Goal: Task Accomplishment & Management: Complete application form

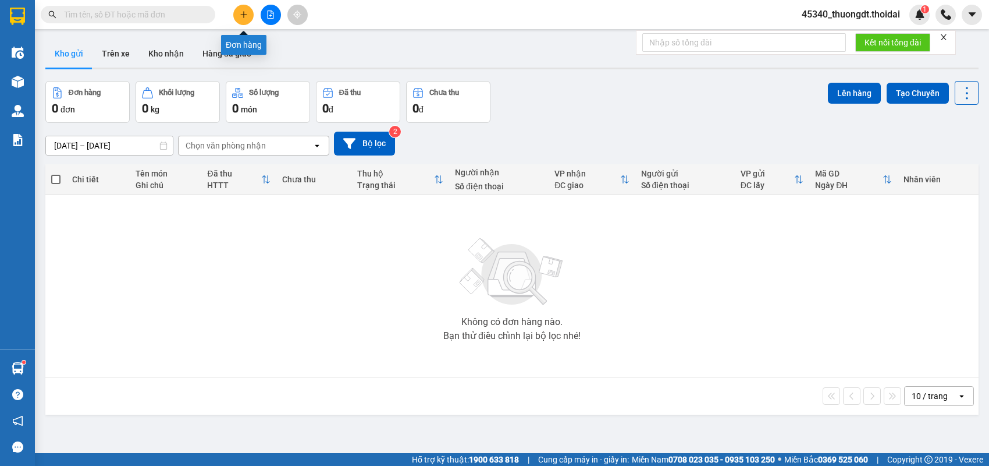
click at [240, 12] on icon "plus" at bounding box center [244, 14] width 8 height 8
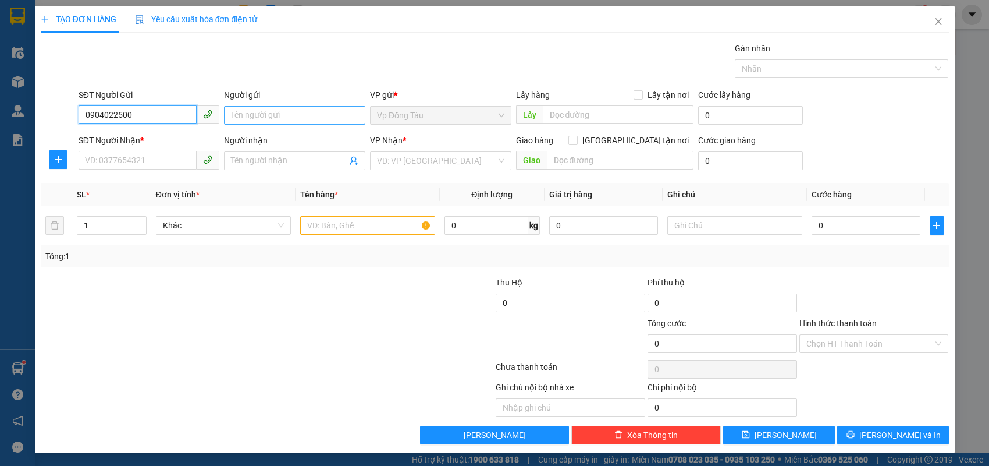
type input "0904022500"
click at [251, 115] on input "Người gửi" at bounding box center [294, 115] width 141 height 19
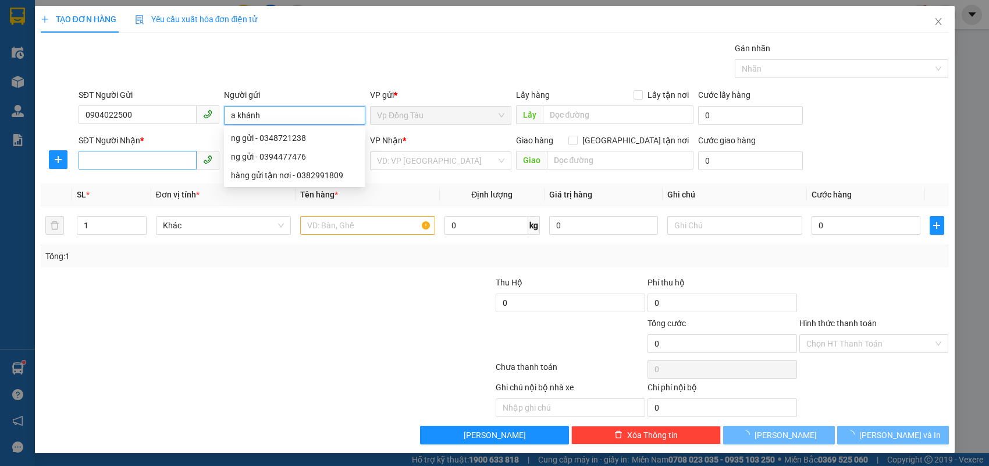
type input "a khánh"
click at [152, 158] on input "SĐT Người Nhận *" at bounding box center [138, 160] width 119 height 19
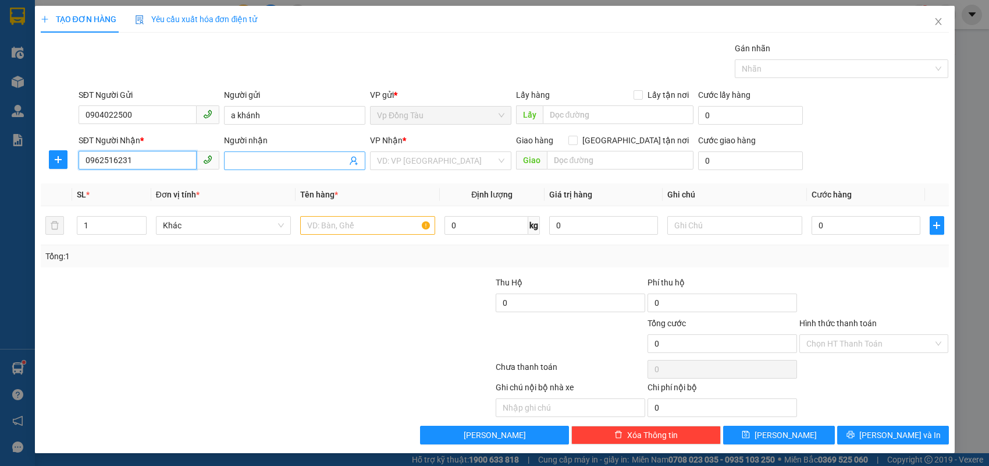
type input "0962516231"
click at [280, 159] on input "Người nhận" at bounding box center [289, 160] width 116 height 13
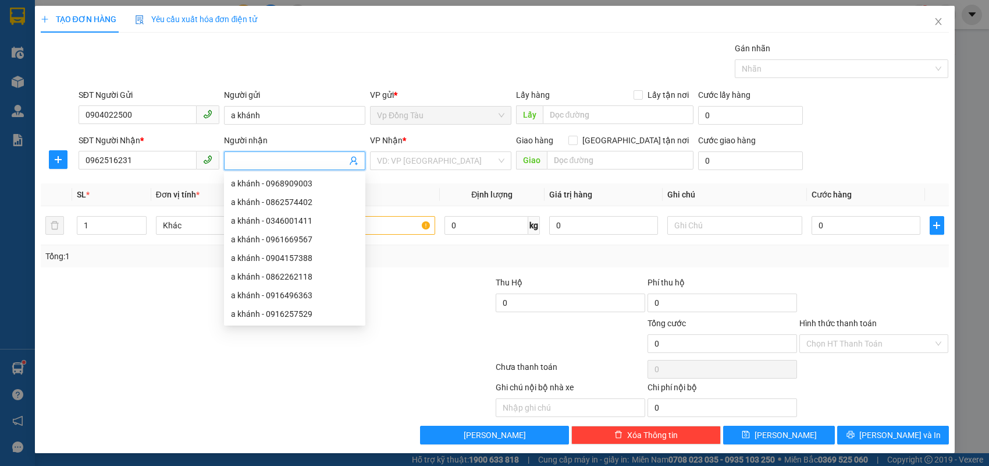
click at [280, 159] on input "Người nhận" at bounding box center [289, 160] width 116 height 13
click at [384, 166] on input "search" at bounding box center [436, 160] width 119 height 17
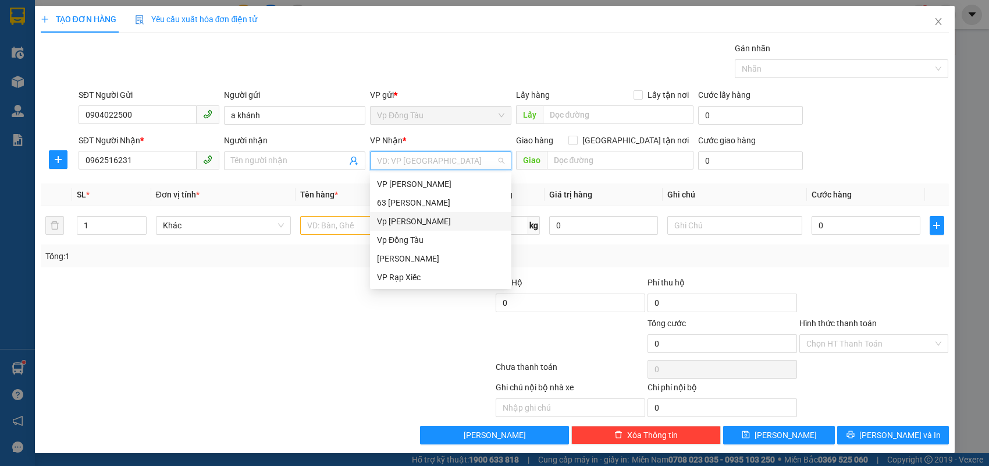
click at [392, 221] on div "Vp [PERSON_NAME]" at bounding box center [440, 221] width 127 height 13
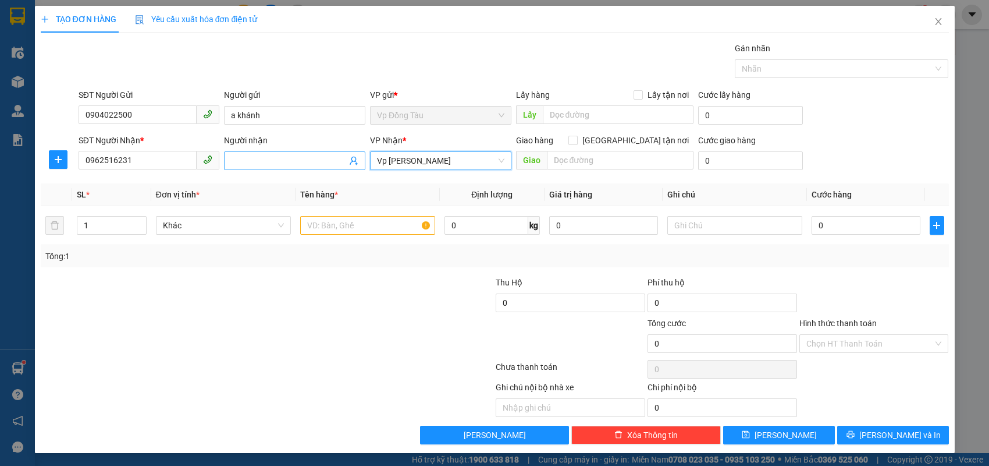
click at [318, 164] on input "Người nhận" at bounding box center [289, 160] width 116 height 13
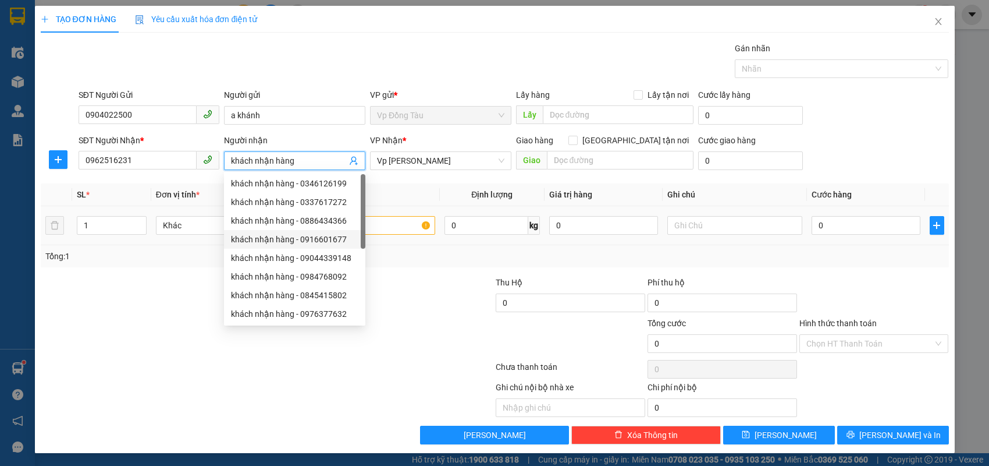
type input "khách nhận hàng"
click at [381, 224] on input "text" at bounding box center [367, 225] width 135 height 19
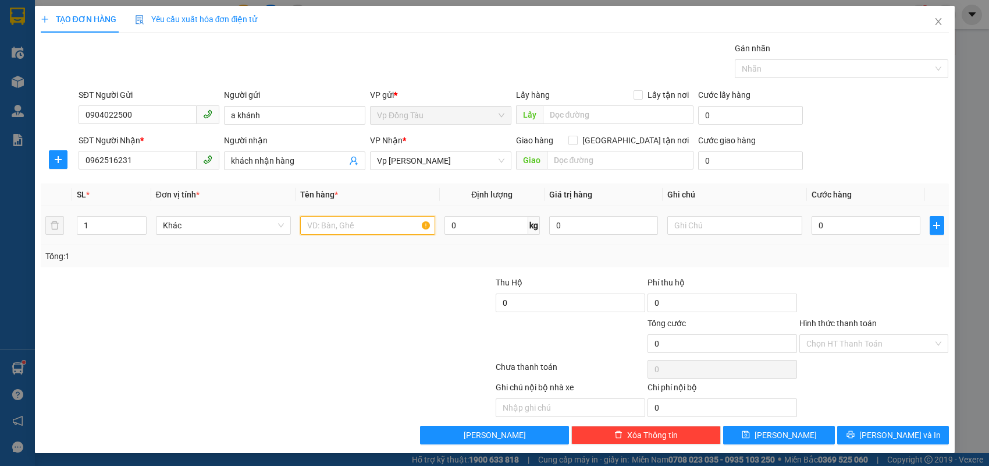
click at [373, 224] on input "text" at bounding box center [367, 225] width 135 height 19
type input "3 thùng sơn và 1 hộp carton"
click at [844, 228] on input "0" at bounding box center [866, 225] width 109 height 19
type input "1"
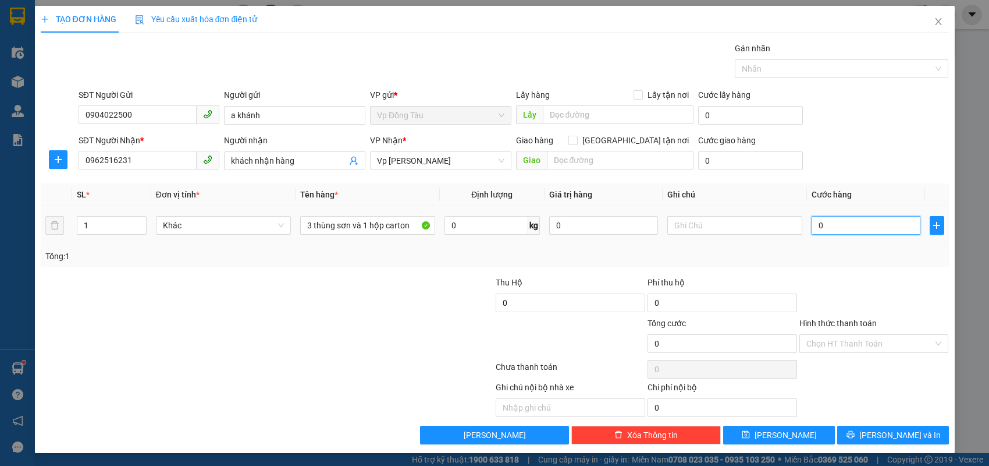
type input "1"
type input "18"
type input "180"
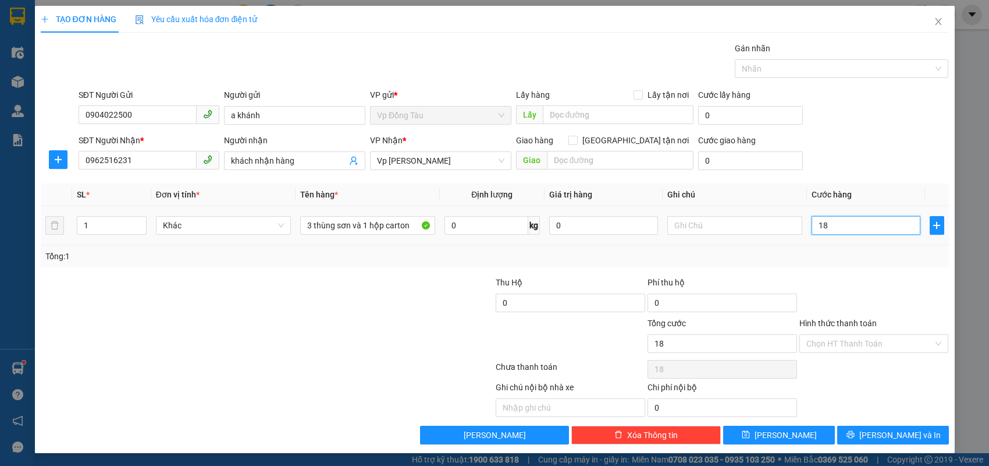
type input "180"
type input "180.000"
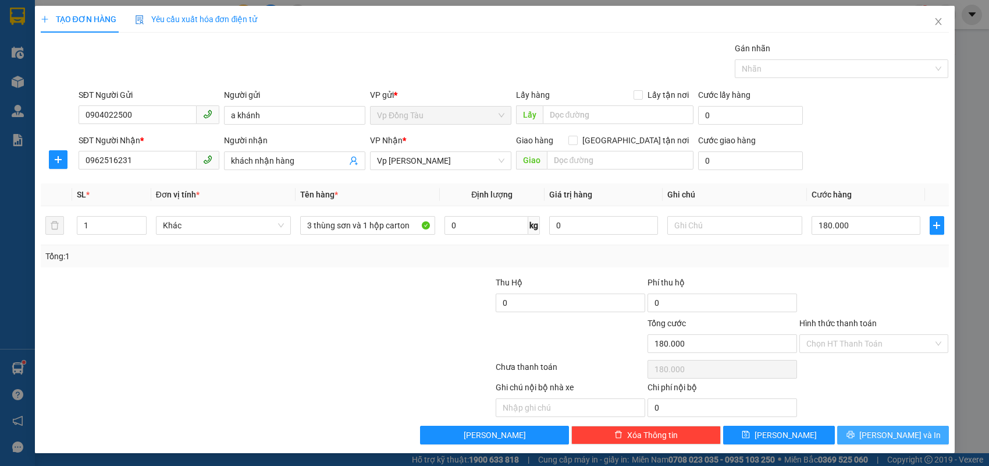
click at [855, 434] on icon "printer" at bounding box center [851, 434] width 8 height 8
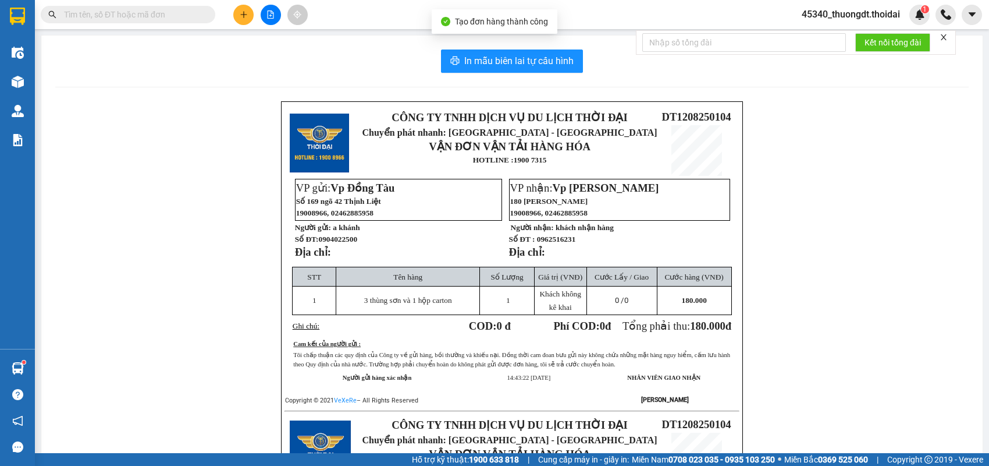
click at [507, 73] on div "In mẫu biên lai tự cấu hình CÔNG TY TNHH DỊCH VỤ DU LỊCH THỜI ĐẠI Chuyển phát n…" at bounding box center [512, 398] width 942 height 724
click at [510, 67] on span "In mẫu biên lai tự cấu hình" at bounding box center [518, 61] width 109 height 15
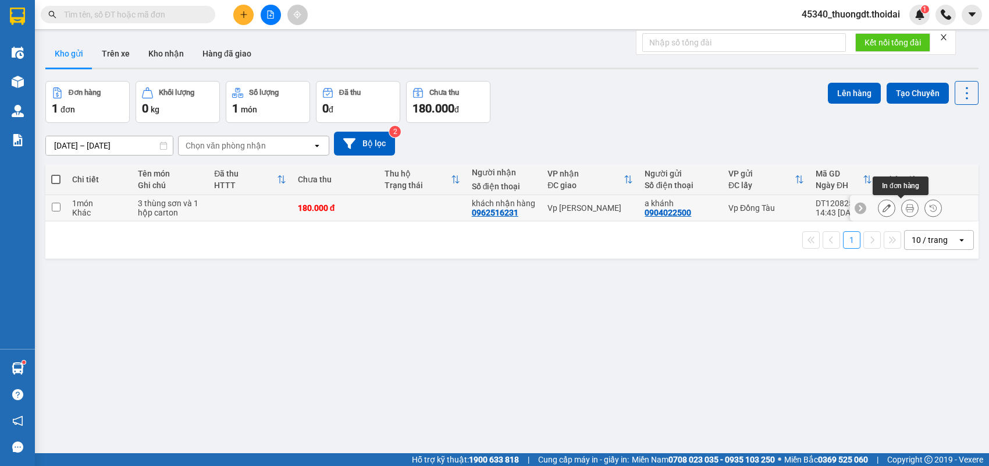
click at [906, 208] on icon at bounding box center [910, 208] width 8 height 8
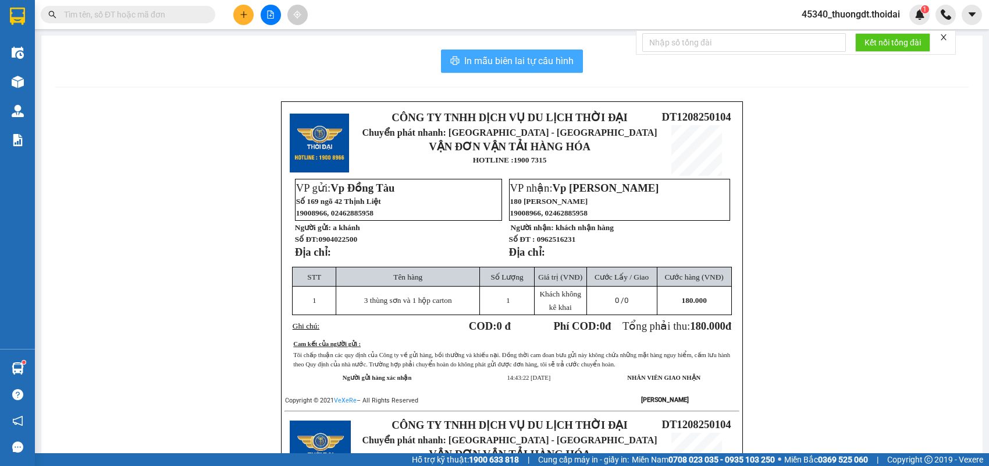
click at [532, 63] on span "In mẫu biên lai tự cấu hình" at bounding box center [518, 61] width 109 height 15
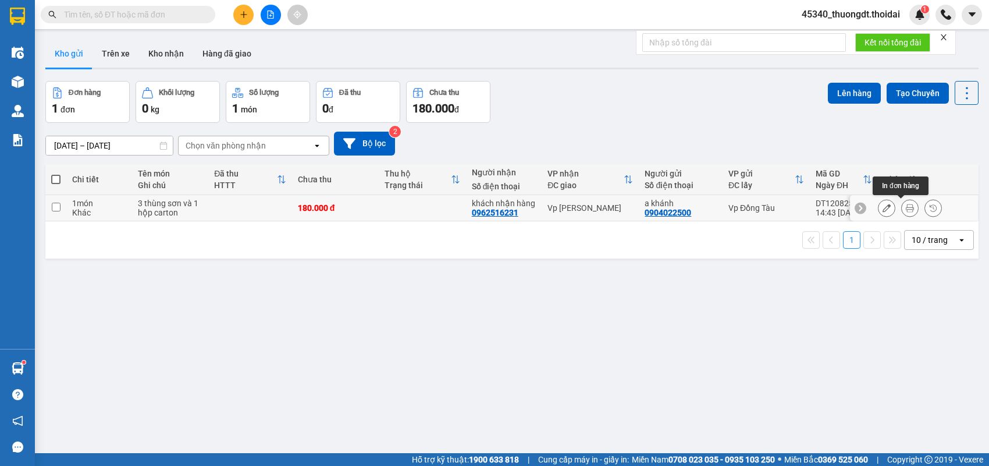
click at [906, 207] on icon at bounding box center [910, 208] width 8 height 8
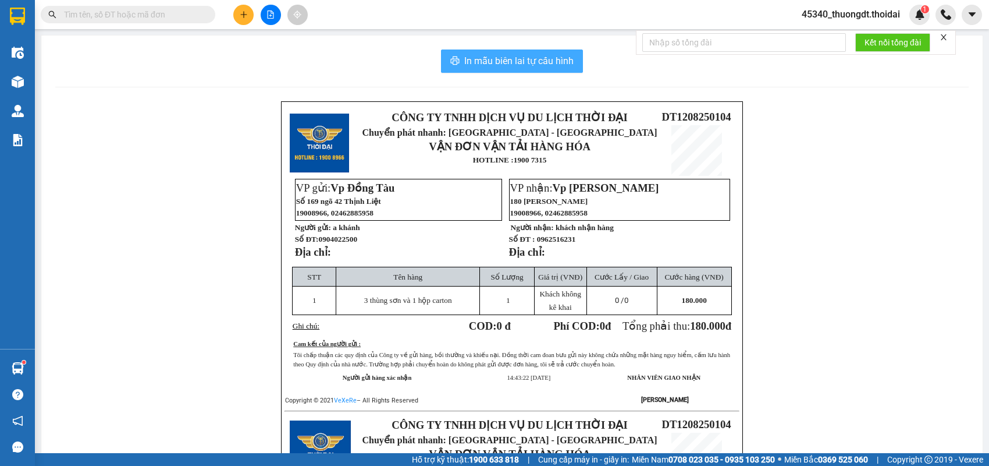
click at [496, 59] on span "In mẫu biên lai tự cấu hình" at bounding box center [518, 61] width 109 height 15
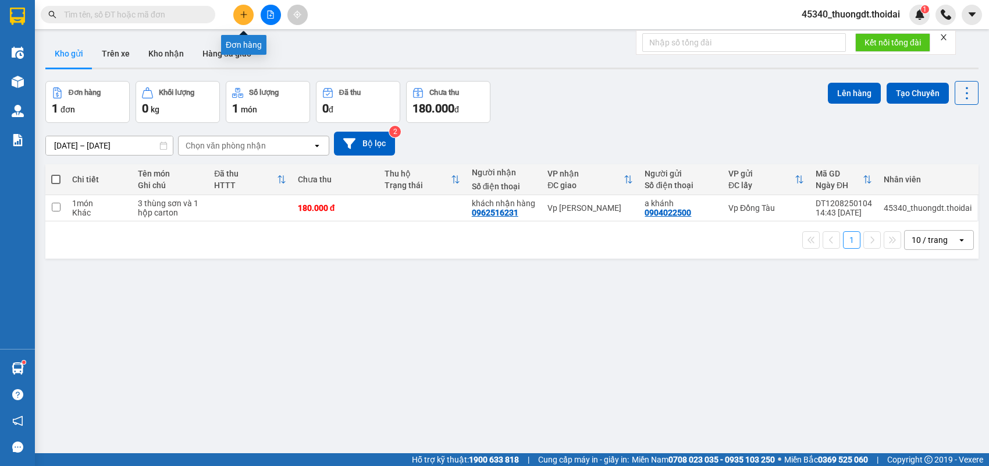
click at [237, 16] on button at bounding box center [243, 15] width 20 height 20
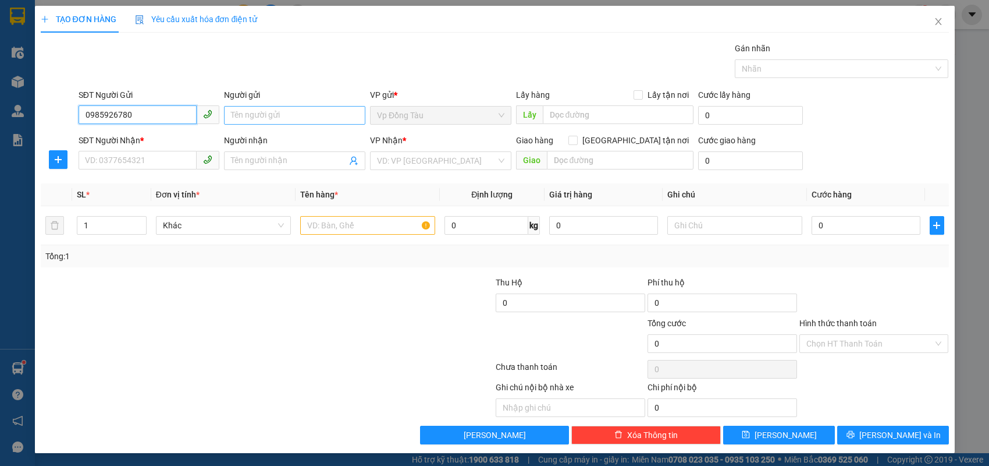
type input "0985926780"
click at [235, 113] on input "Người gửi" at bounding box center [294, 115] width 141 height 19
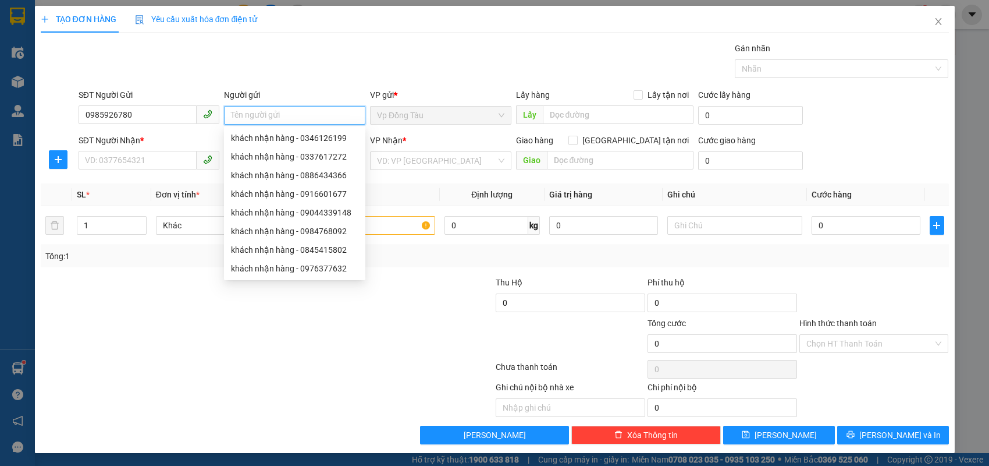
type input "m"
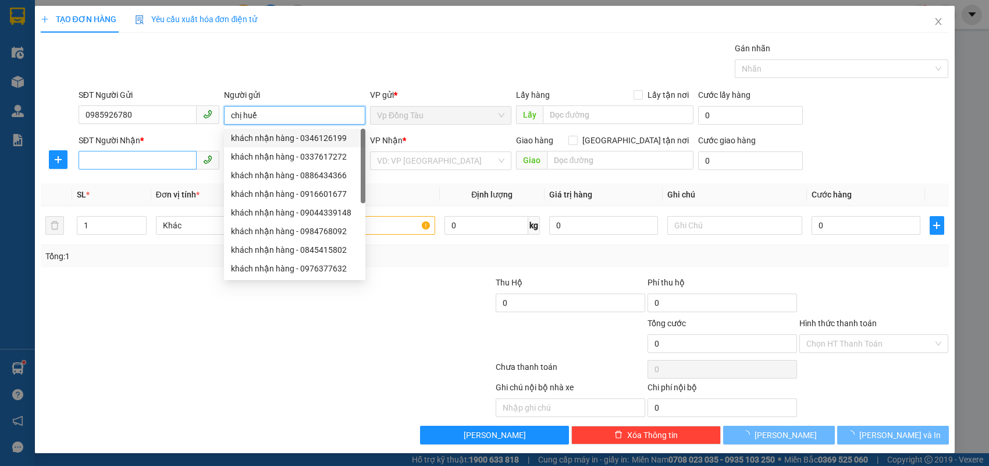
type input "chị huế"
click at [179, 165] on input "SĐT Người Nhận *" at bounding box center [138, 160] width 119 height 19
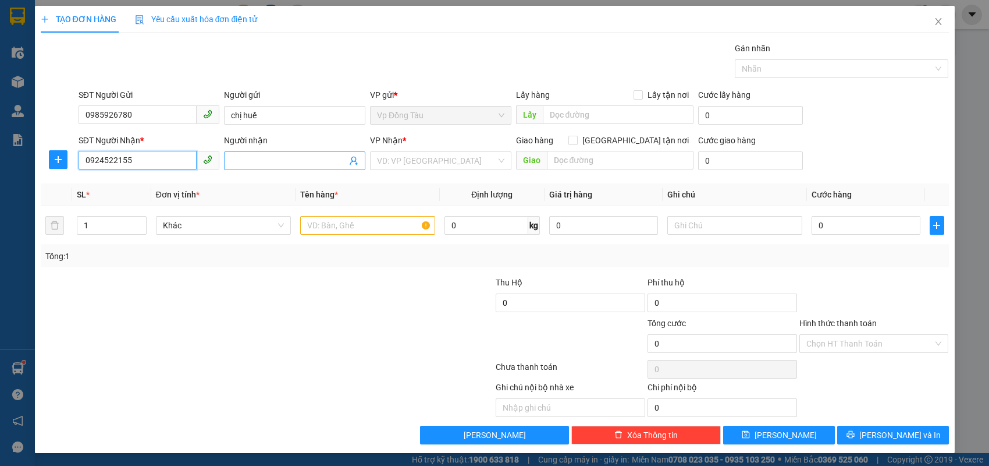
type input "0924522155"
click at [308, 152] on span at bounding box center [294, 160] width 141 height 19
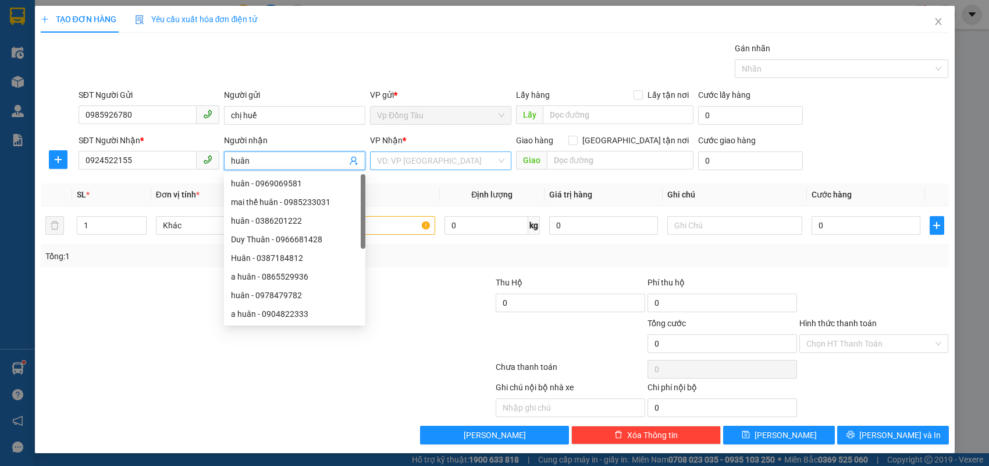
type input "huân"
click at [451, 165] on input "search" at bounding box center [436, 160] width 119 height 17
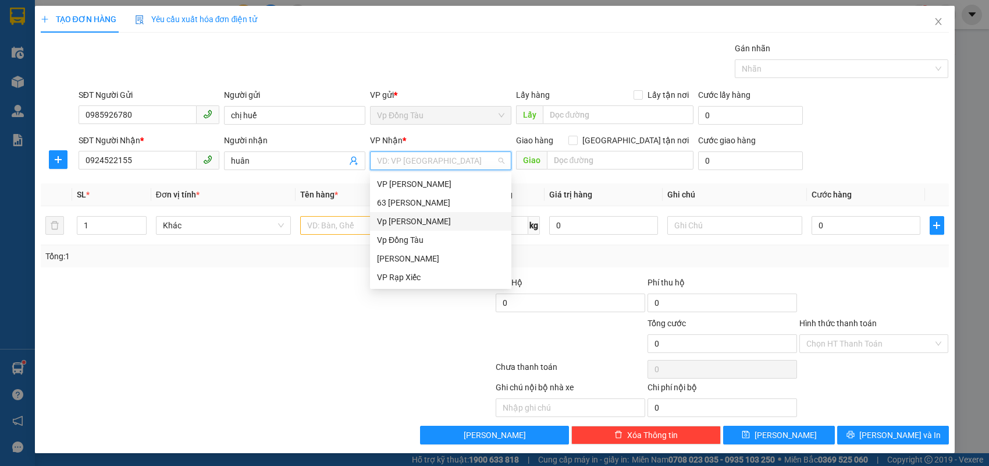
click at [407, 225] on div "Vp [PERSON_NAME]" at bounding box center [440, 221] width 127 height 13
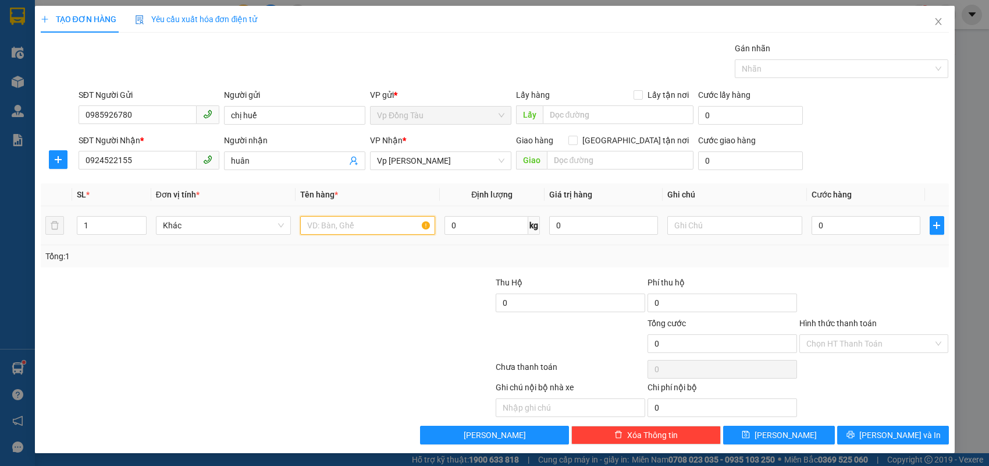
click at [371, 228] on input "text" at bounding box center [367, 225] width 135 height 19
type input "giấy tờ"
click at [577, 140] on input "[GEOGRAPHIC_DATA] tận nơi" at bounding box center [573, 140] width 8 height 8
checkbox input "true"
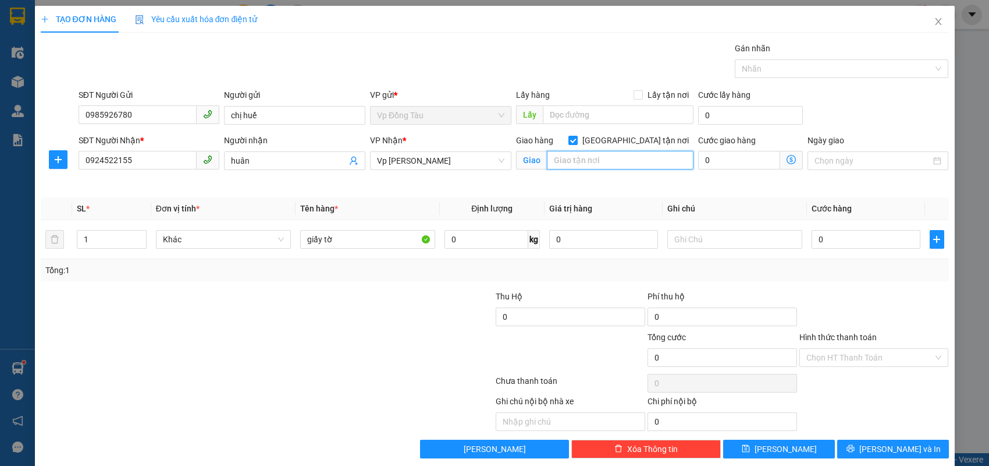
click at [616, 158] on input "text" at bounding box center [620, 160] width 147 height 19
type input "06 [PERSON_NAME]"
type input "1"
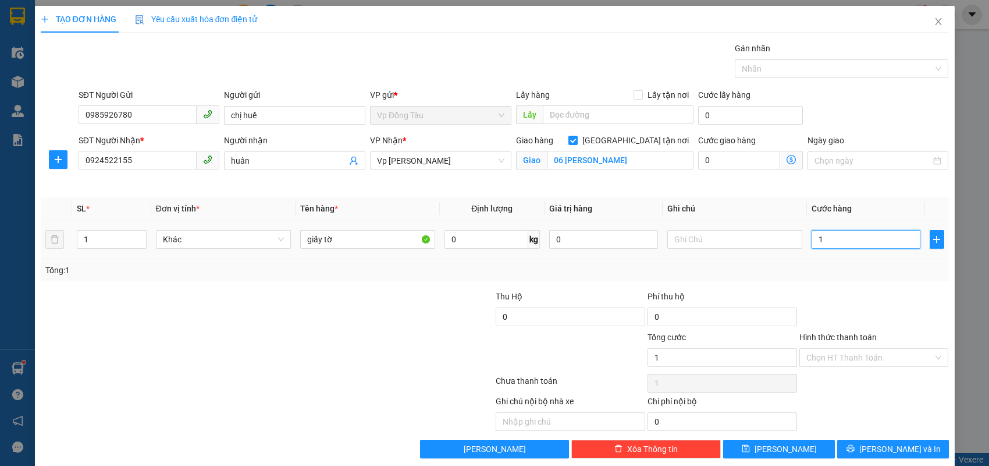
type input "10"
type input "100"
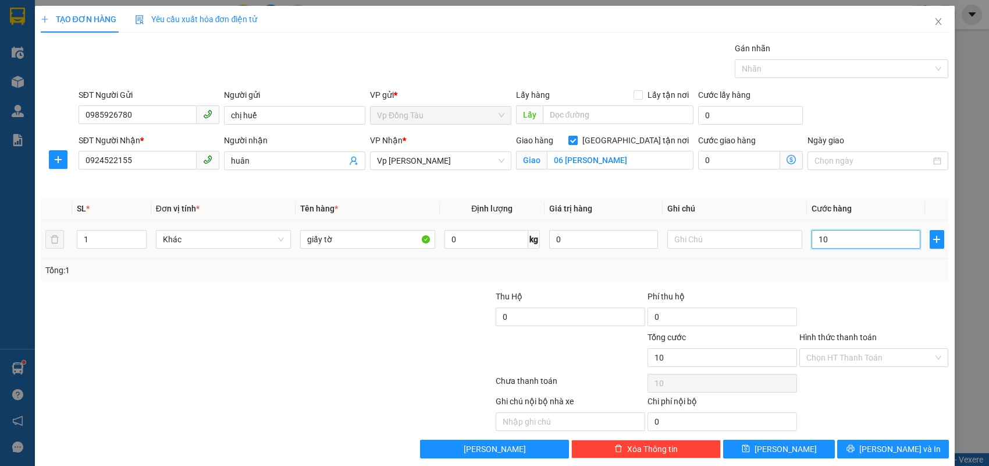
type input "100"
type input "100.000"
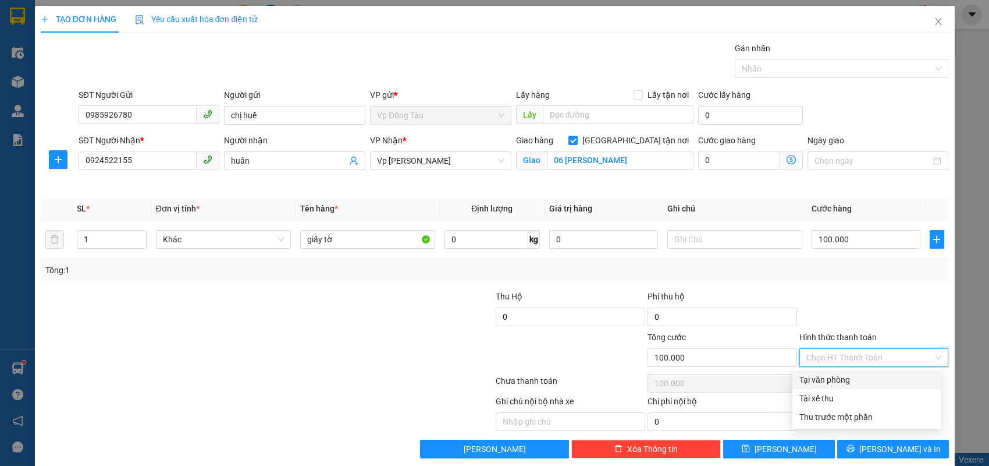
click at [834, 360] on input "Hình thức thanh toán" at bounding box center [870, 357] width 127 height 17
click at [833, 378] on div "Tại văn phòng" at bounding box center [867, 379] width 134 height 13
type input "0"
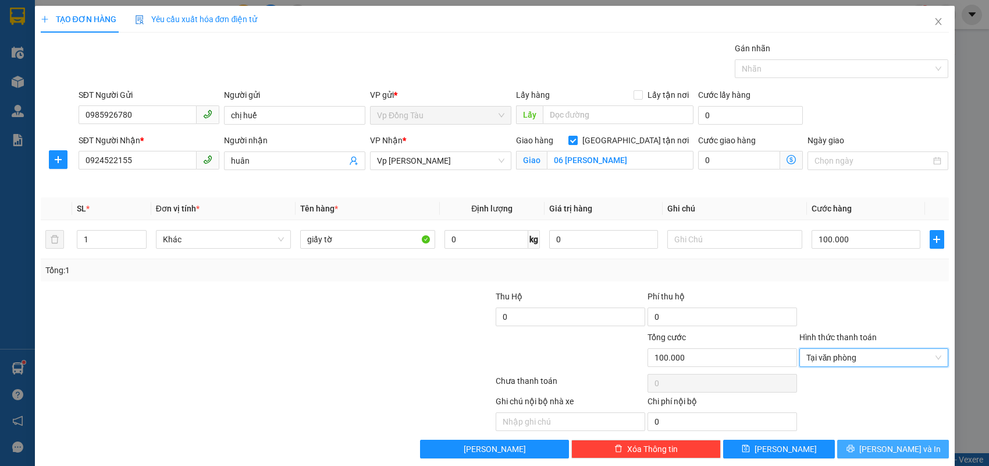
click at [879, 452] on span "[PERSON_NAME] và In" at bounding box center [900, 448] width 81 height 13
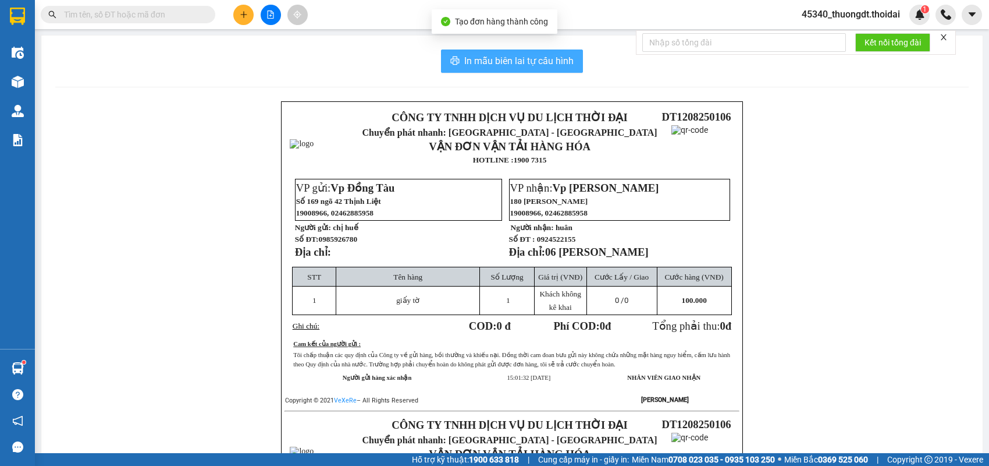
click at [500, 65] on span "In mẫu biên lai tự cấu hình" at bounding box center [518, 61] width 109 height 15
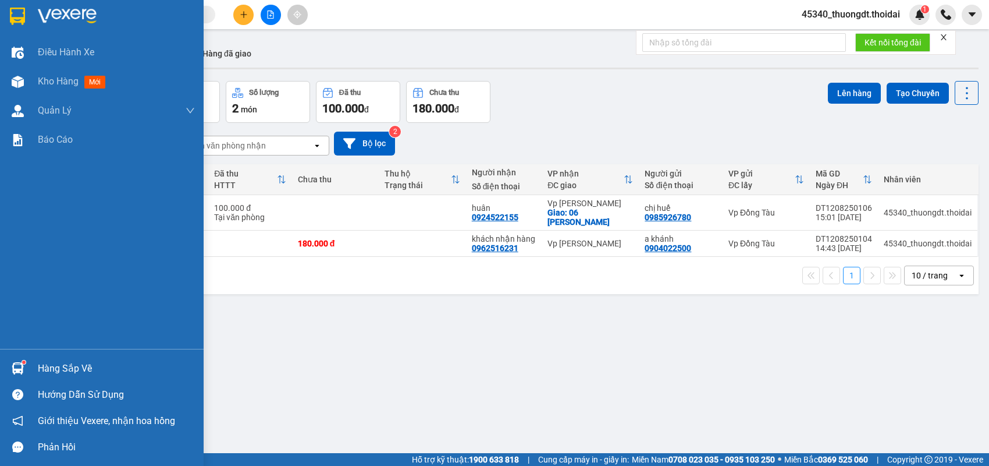
click at [51, 367] on div "Hàng sắp về" at bounding box center [116, 368] width 157 height 17
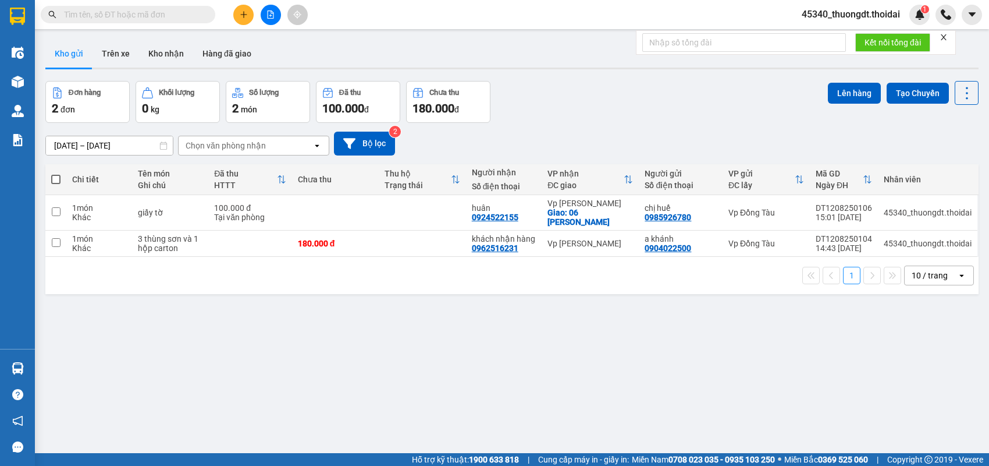
click at [541, 302] on section "Kết quả tìm kiếm ( 175 ) Bộ lọc Mã ĐH Trạng thái Món hàng Thu hộ Tổng cước Chưa…" at bounding box center [494, 233] width 989 height 466
click at [56, 213] on input "checkbox" at bounding box center [56, 211] width 9 height 9
checkbox input "true"
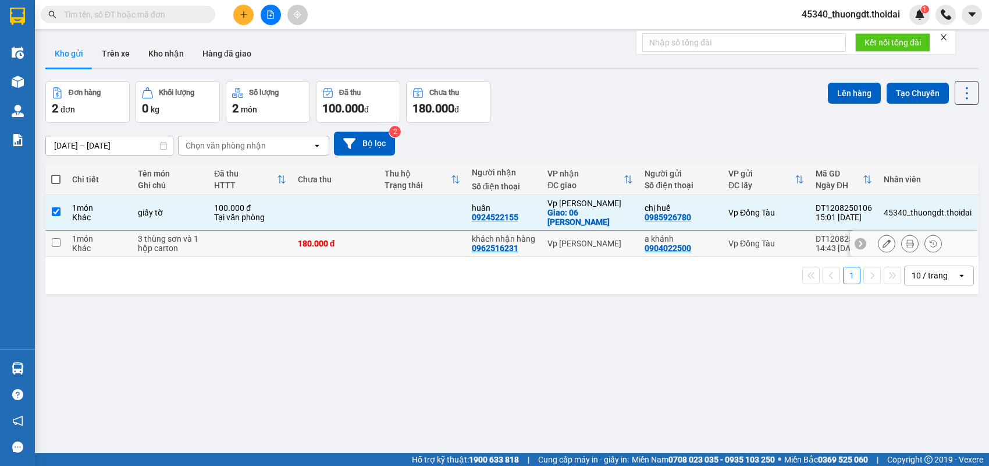
click at [53, 239] on input "checkbox" at bounding box center [56, 242] width 9 height 9
checkbox input "true"
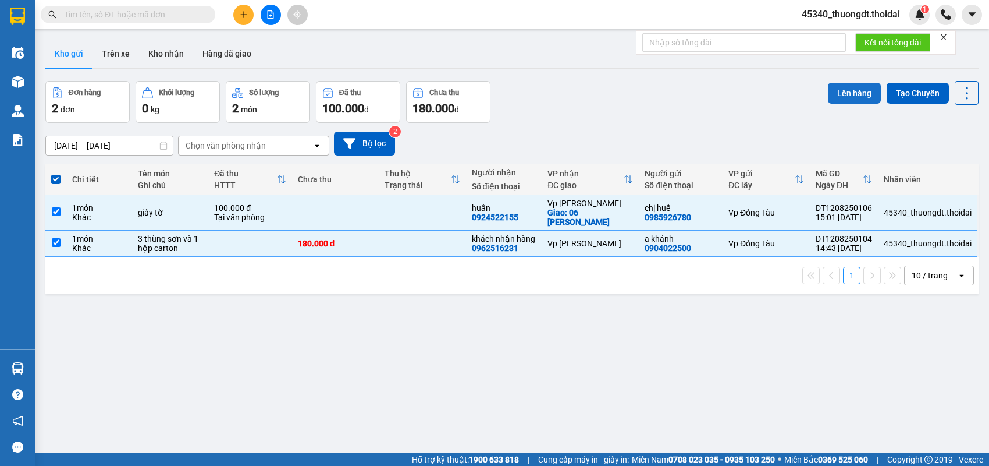
click at [855, 83] on button "Lên hàng" at bounding box center [854, 93] width 53 height 21
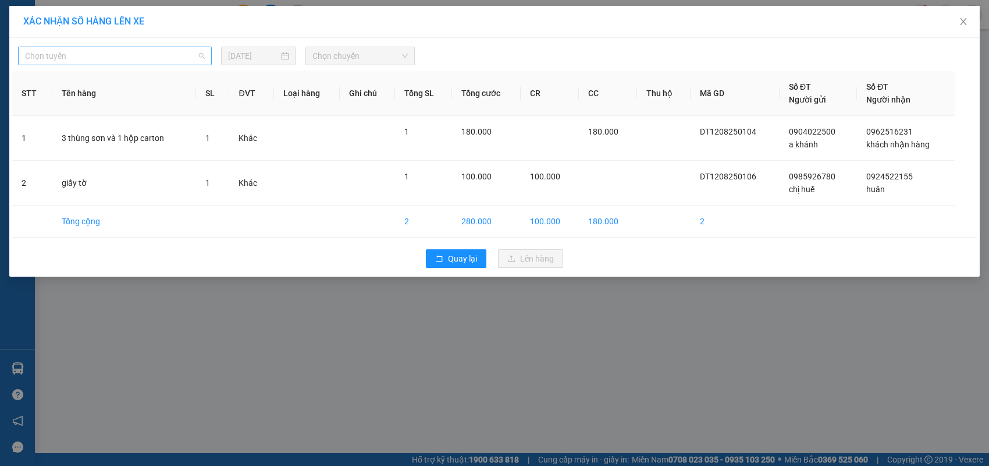
click at [162, 55] on span "Chọn tuyến" at bounding box center [115, 55] width 180 height 17
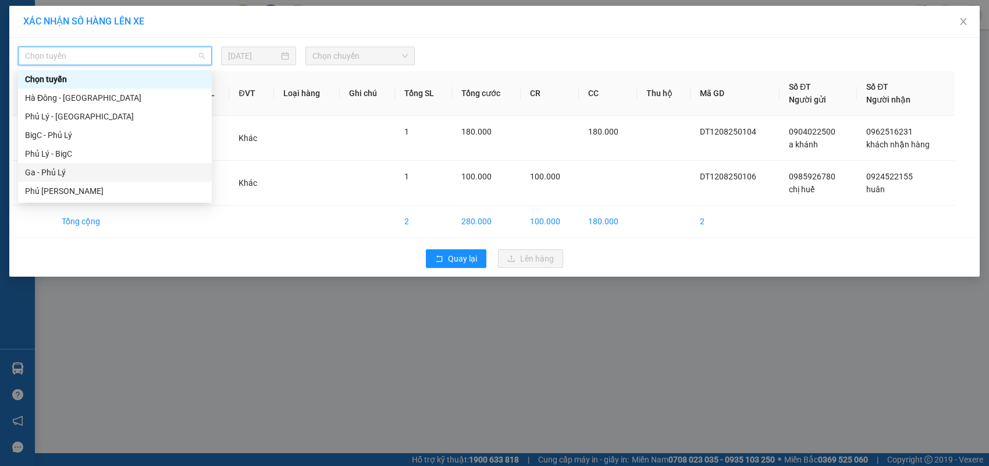
drag, startPoint x: 95, startPoint y: 172, endPoint x: 230, endPoint y: 131, distance: 141.2
click at [96, 172] on div "Ga - Phủ Lý" at bounding box center [115, 172] width 180 height 13
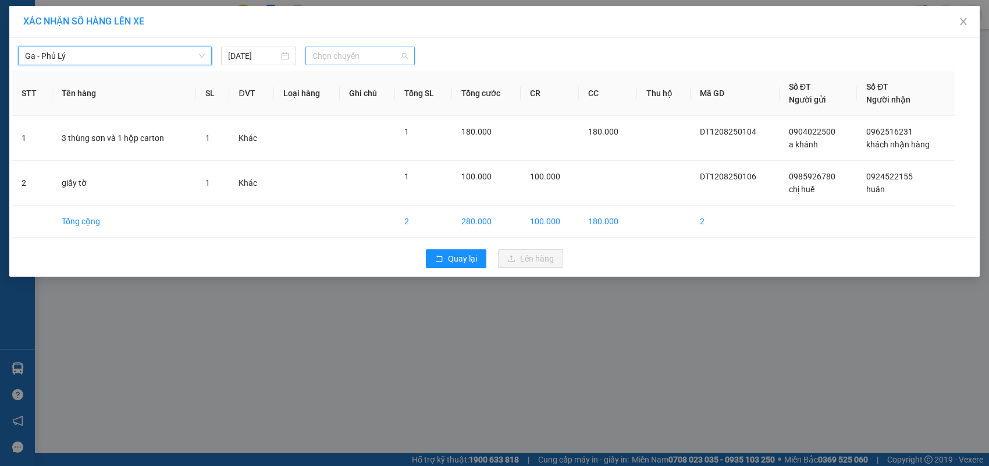
click at [380, 55] on span "Chọn chuyến" at bounding box center [360, 55] width 95 height 17
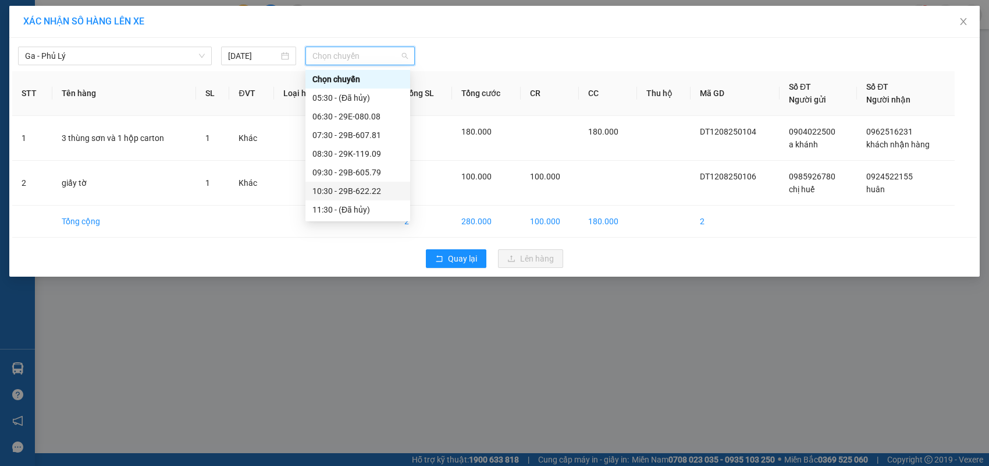
scroll to position [116, 0]
click at [363, 175] on div "14:30 - 29H-962.11" at bounding box center [358, 167] width 105 height 19
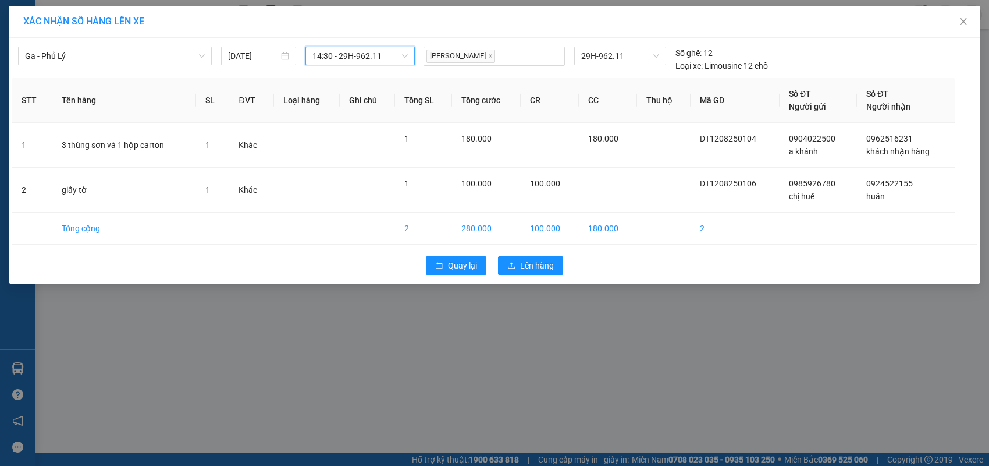
click at [544, 276] on div "Quay lại Lên hàng" at bounding box center [494, 265] width 965 height 30
click at [542, 269] on span "Lên hàng" at bounding box center [537, 265] width 34 height 13
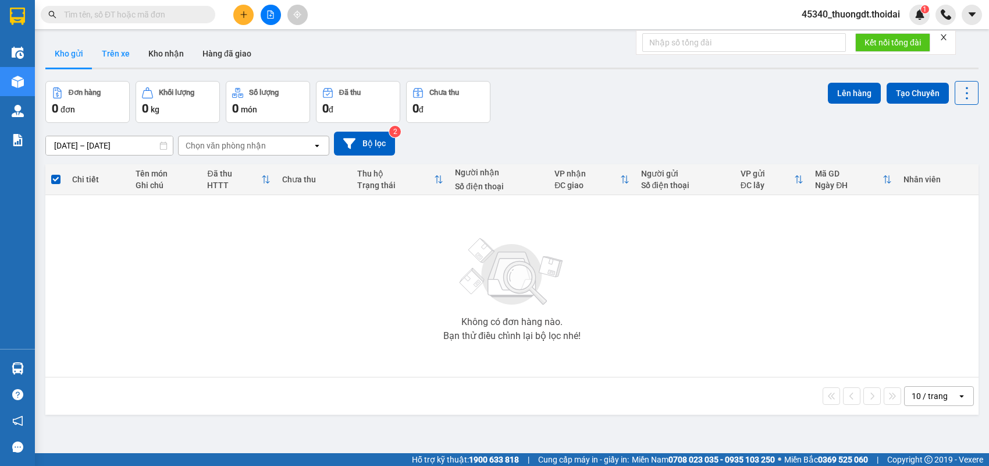
click at [123, 59] on button "Trên xe" at bounding box center [116, 54] width 47 height 28
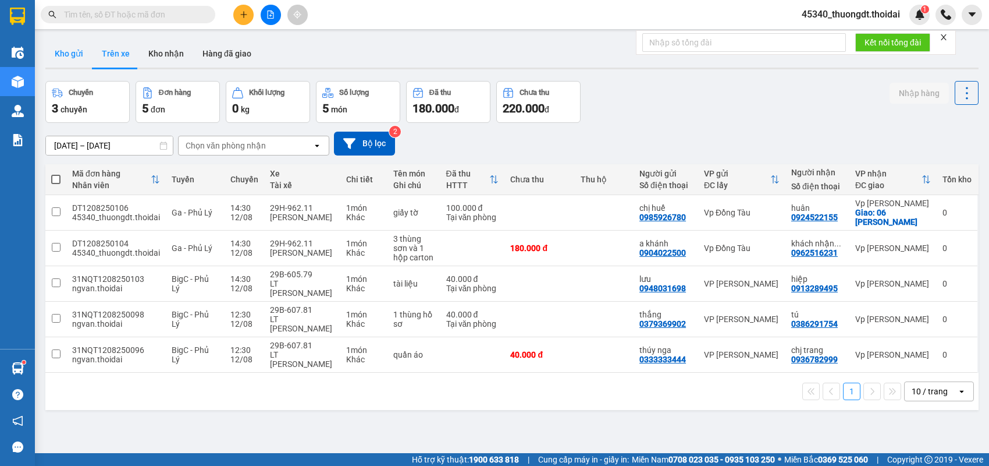
click at [62, 49] on button "Kho gửi" at bounding box center [68, 54] width 47 height 28
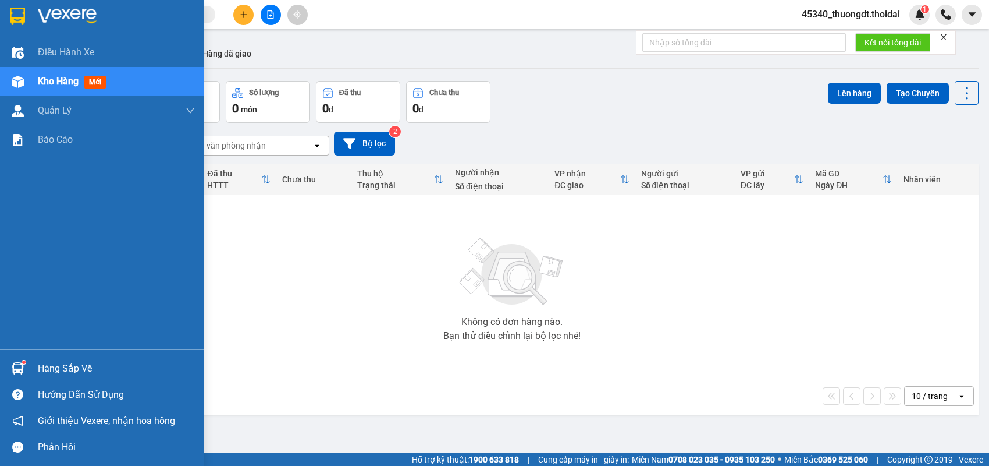
click at [69, 365] on div "Hàng sắp về" at bounding box center [116, 368] width 157 height 17
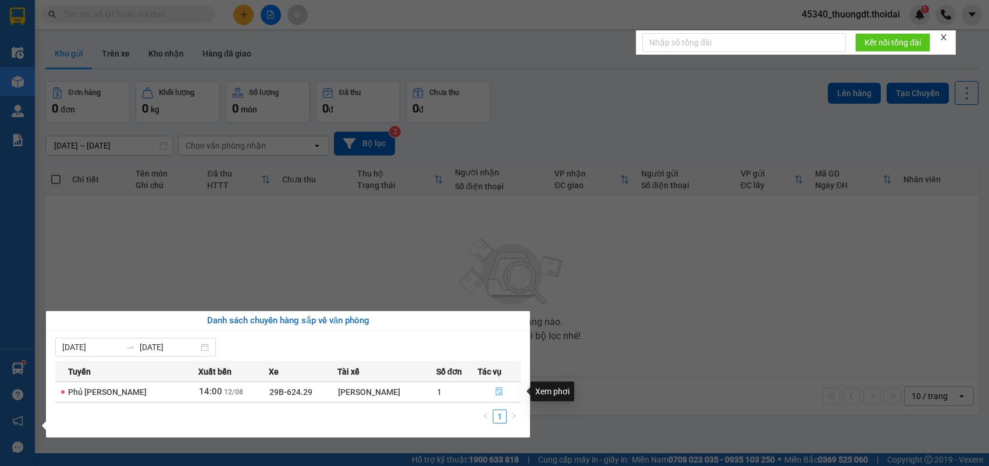
click at [497, 393] on icon "file-done" at bounding box center [499, 391] width 7 height 8
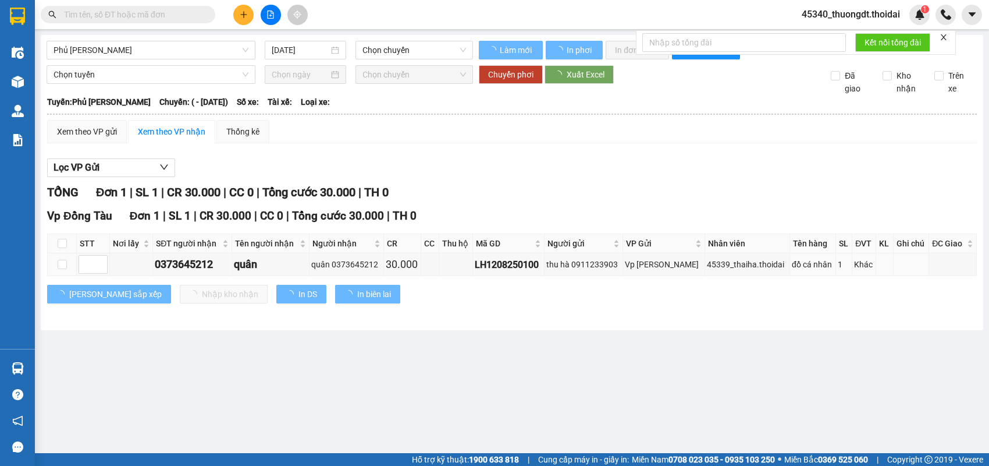
click at [65, 269] on input "checkbox" at bounding box center [62, 264] width 9 height 9
checkbox input "true"
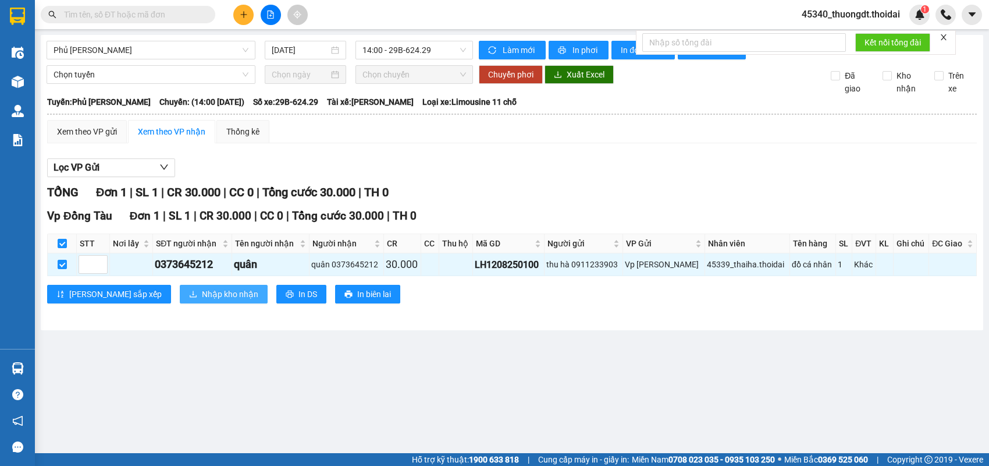
click at [202, 300] on span "Nhập kho nhận" at bounding box center [230, 294] width 56 height 13
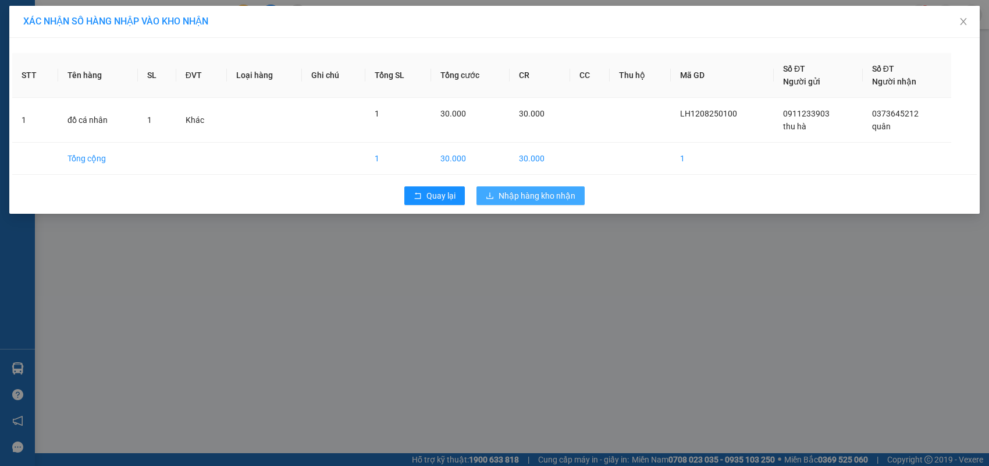
click at [530, 197] on span "Nhập hàng kho nhận" at bounding box center [537, 195] width 77 height 13
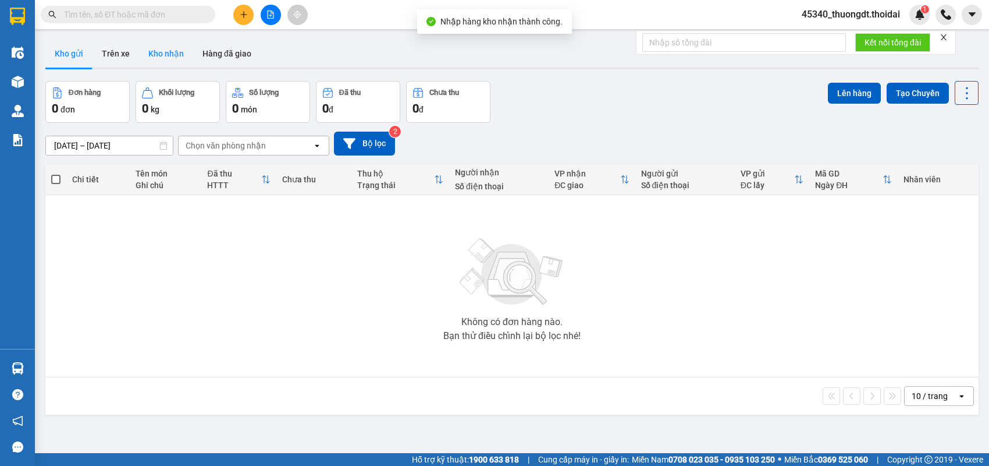
click at [159, 59] on button "Kho nhận" at bounding box center [166, 54] width 54 height 28
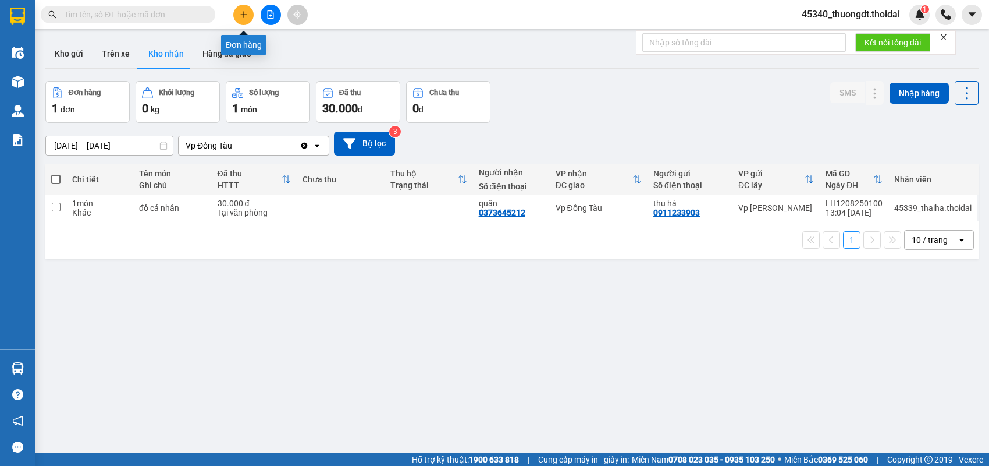
click at [239, 14] on button at bounding box center [243, 15] width 20 height 20
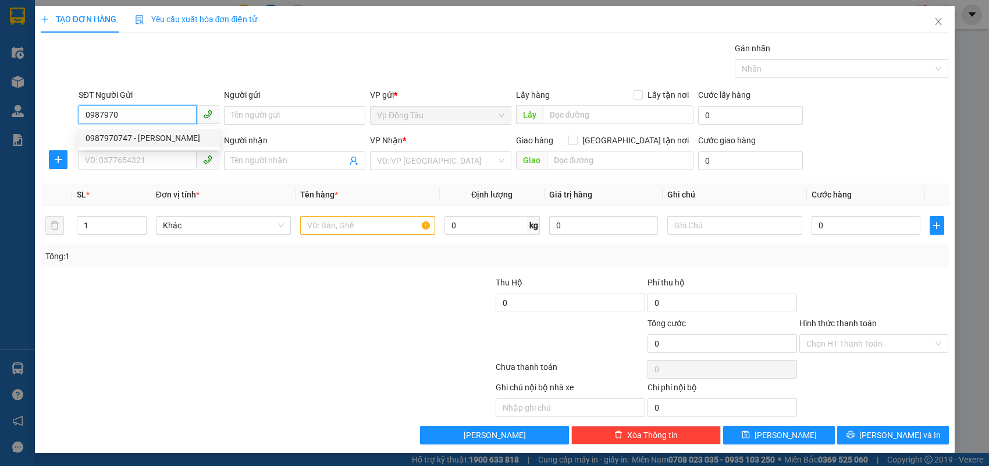
click at [101, 136] on div "0987970747 - [PERSON_NAME]" at bounding box center [149, 138] width 127 height 13
type input "0987970747"
type input "duy"
type input "0987970747"
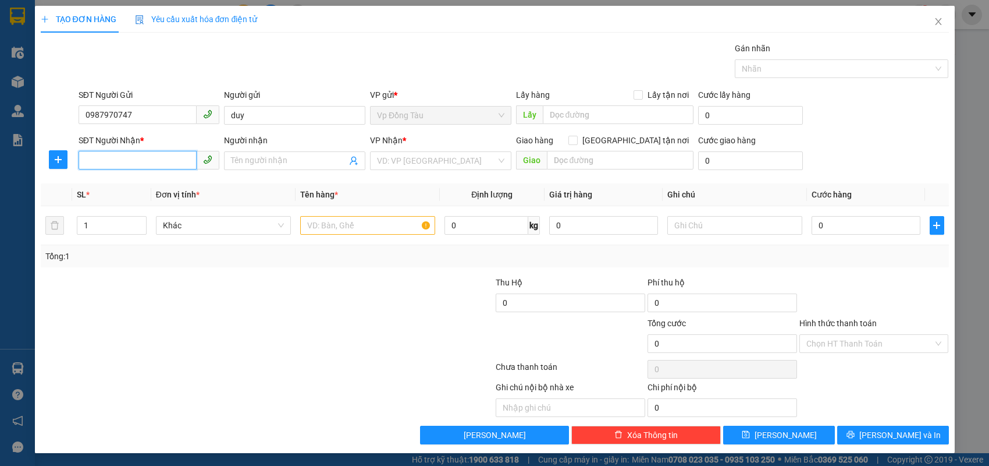
click at [122, 159] on input "SĐT Người Nhận *" at bounding box center [138, 160] width 119 height 19
click at [130, 187] on div "0978892777 - a cường" at bounding box center [149, 183] width 127 height 13
type input "0978892777"
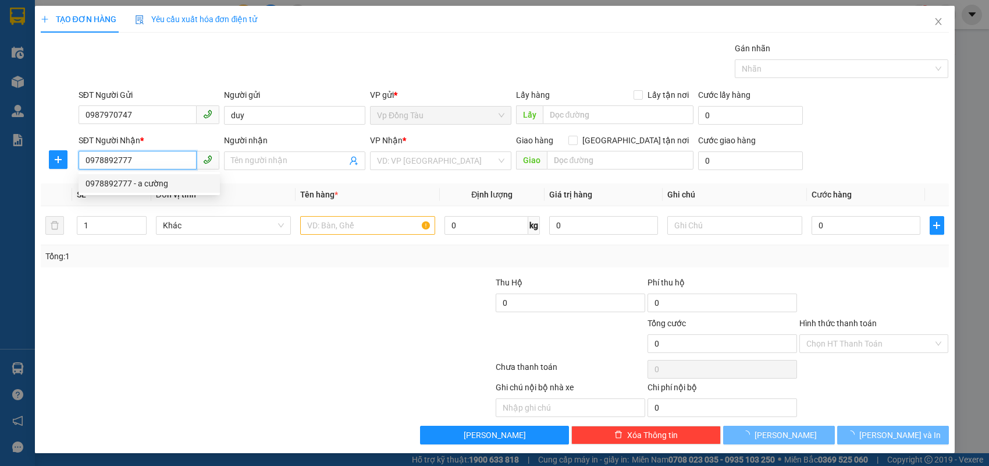
type input "a cường"
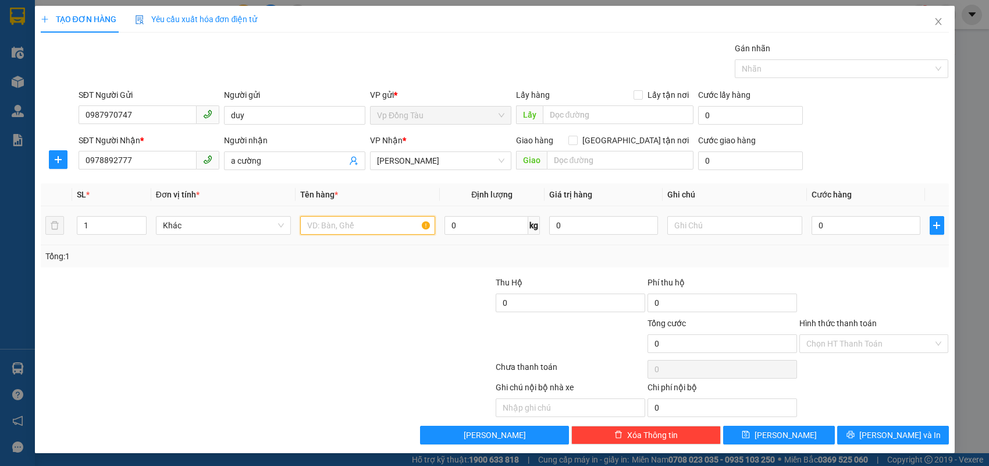
click at [332, 228] on input "text" at bounding box center [367, 225] width 135 height 19
type input "linh kiện điện tử"
click at [841, 225] on input "0" at bounding box center [866, 225] width 109 height 19
type input "3"
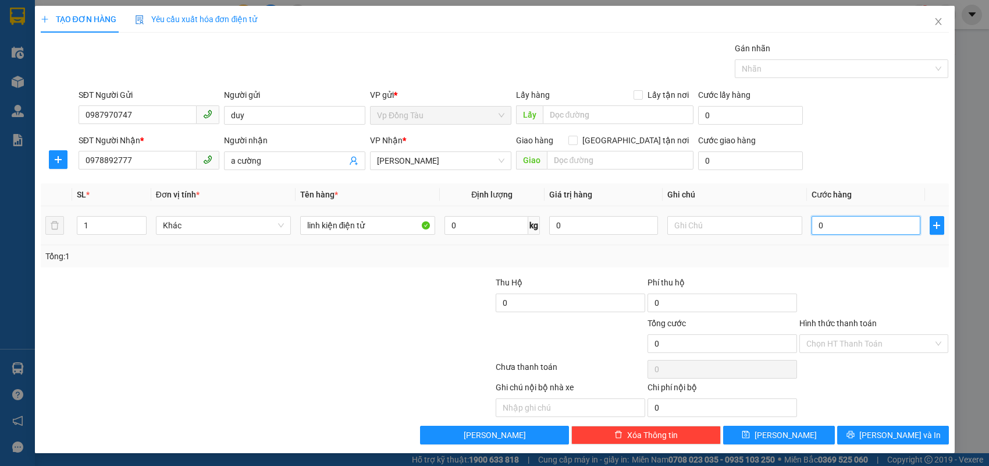
type input "3"
type input "30"
click at [868, 349] on input "Hình thức thanh toán" at bounding box center [870, 343] width 127 height 17
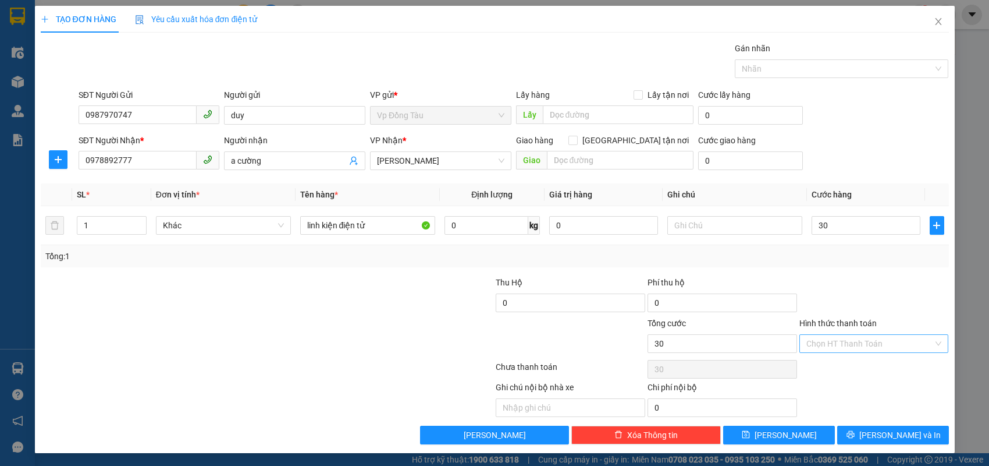
type input "30.000"
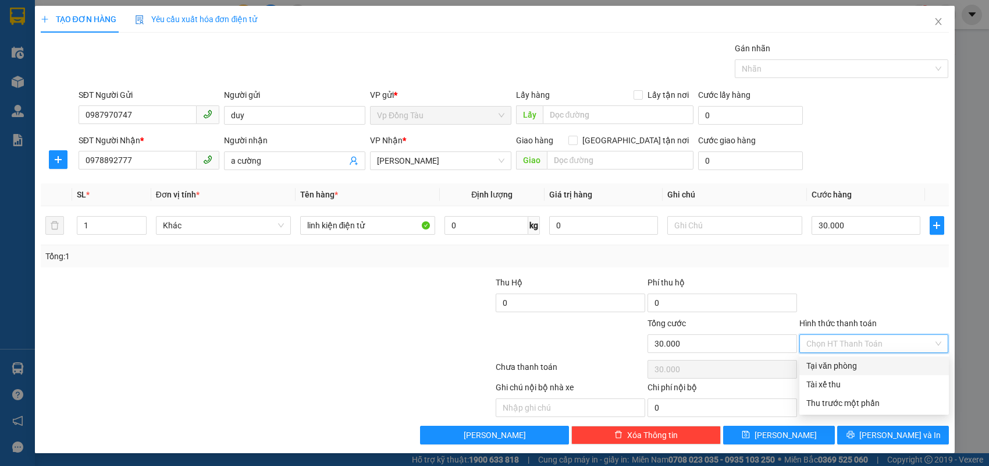
click at [864, 364] on div "Tại văn phòng" at bounding box center [875, 365] width 136 height 13
type input "0"
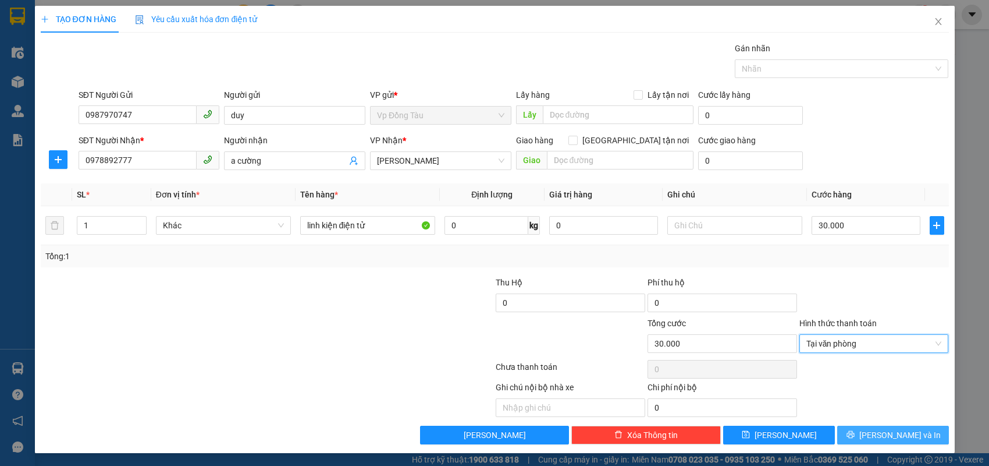
click at [888, 434] on span "[PERSON_NAME] và In" at bounding box center [900, 434] width 81 height 13
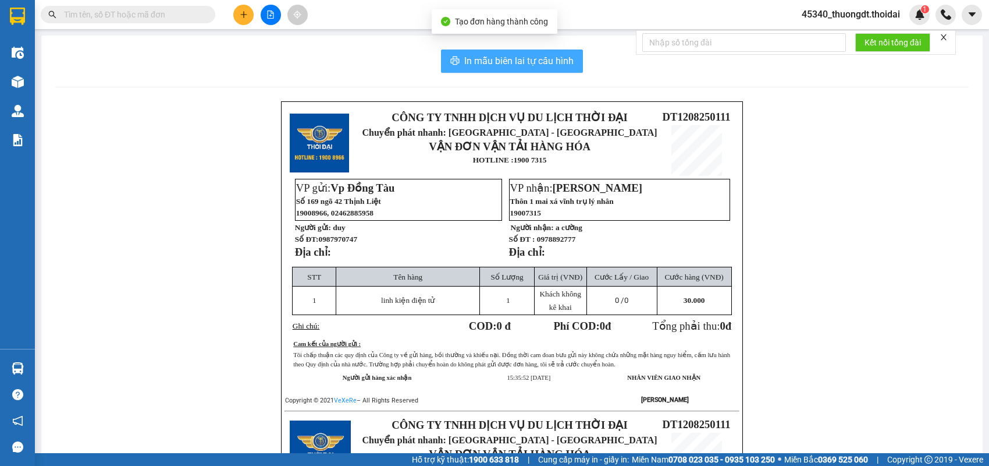
click at [512, 55] on span "In mẫu biên lai tự cấu hình" at bounding box center [518, 61] width 109 height 15
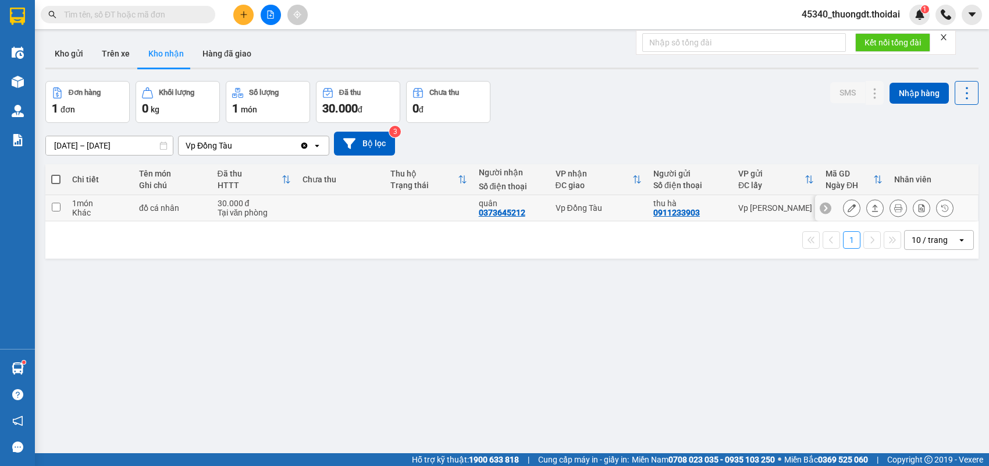
click at [871, 208] on icon at bounding box center [875, 208] width 8 height 8
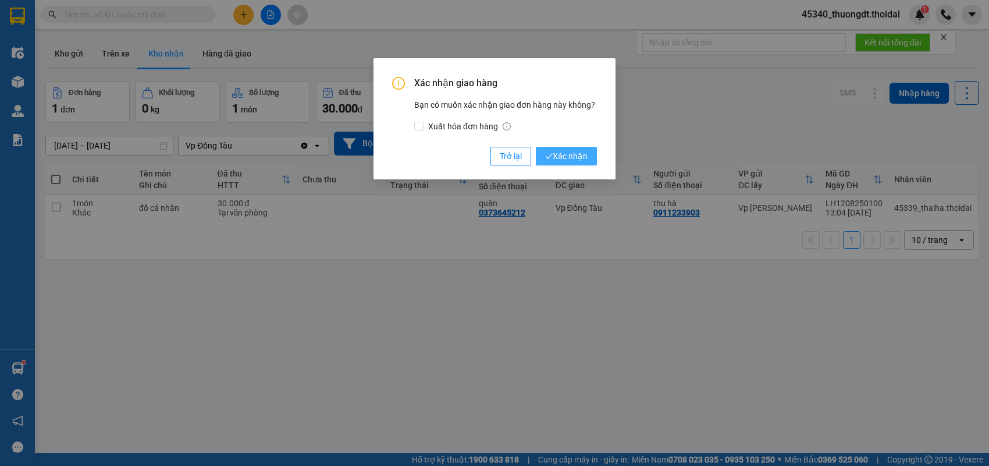
click at [593, 162] on button "Xác nhận" at bounding box center [566, 156] width 61 height 19
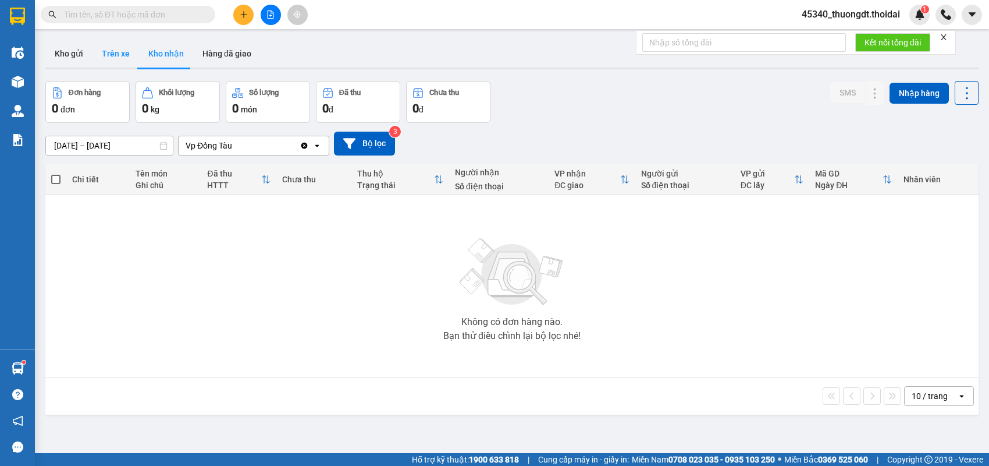
click at [108, 55] on button "Trên xe" at bounding box center [116, 54] width 47 height 28
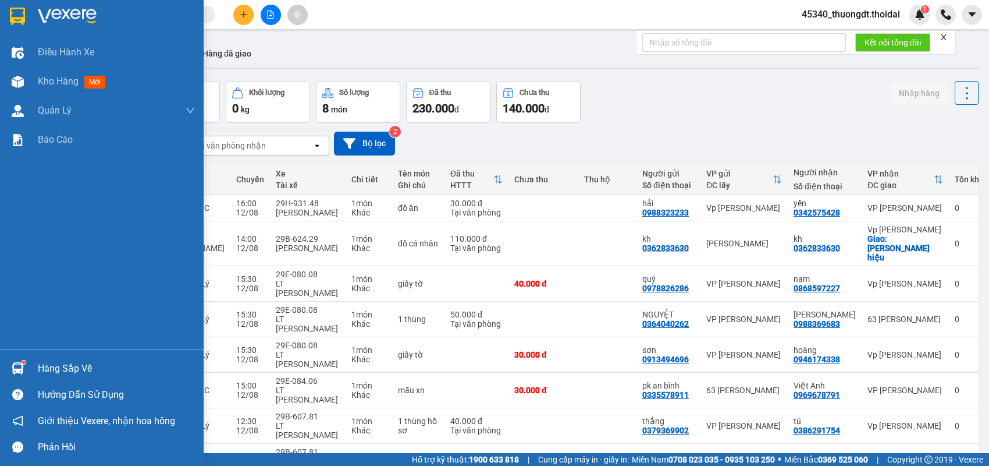
click at [49, 366] on div "Hàng sắp về" at bounding box center [116, 368] width 157 height 17
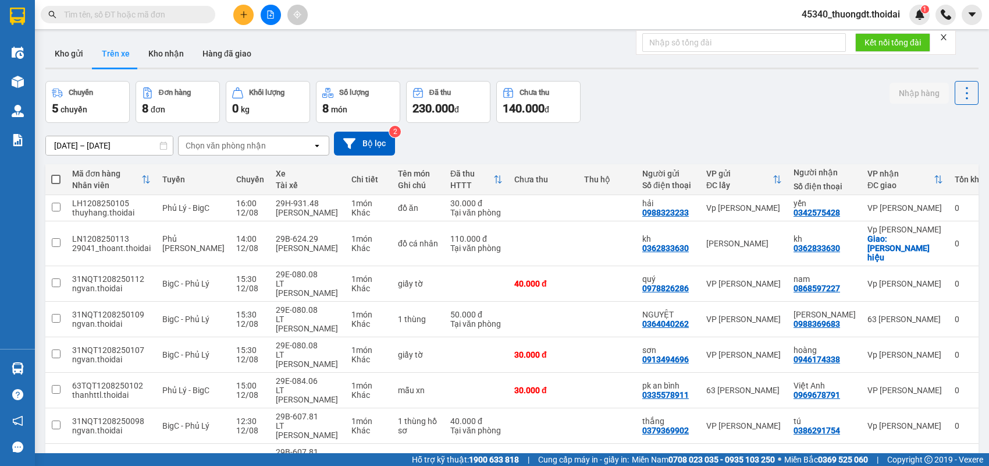
click at [574, 141] on section "Kết quả tìm kiếm ( 175 ) Bộ lọc Mã ĐH Trạng thái Món hàng Thu hộ Tổng cước Chưa…" at bounding box center [494, 233] width 989 height 466
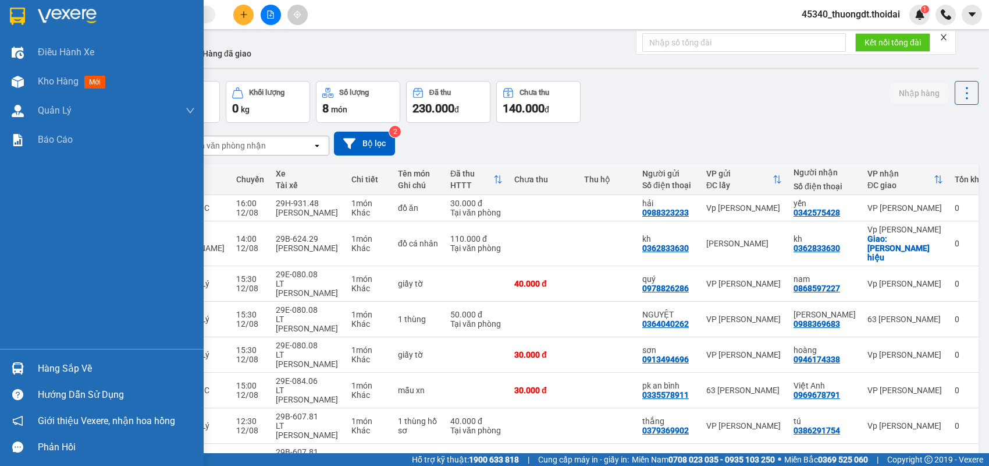
click at [69, 366] on div "Hàng sắp về" at bounding box center [116, 368] width 157 height 17
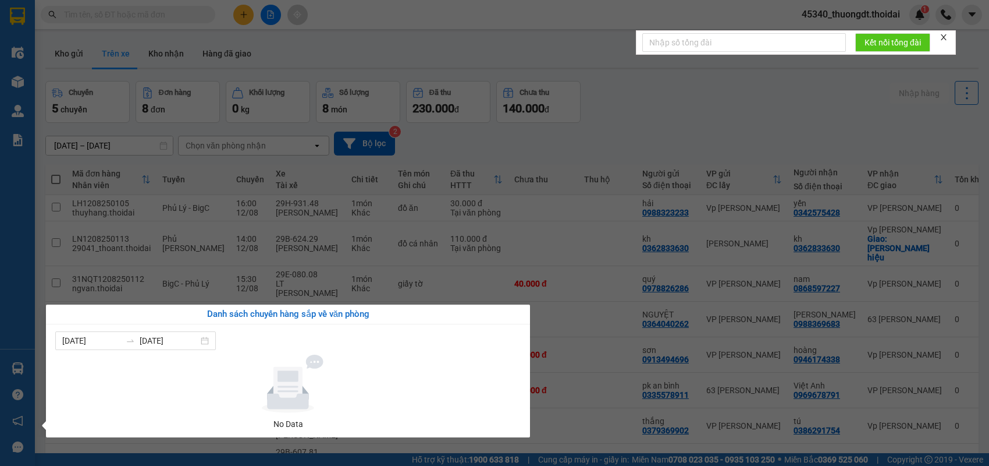
click at [580, 252] on section "Kết quả tìm kiếm ( 175 ) Bộ lọc Mã ĐH Trạng thái Món hàng Thu hộ Tổng cước Chưa…" at bounding box center [494, 233] width 989 height 466
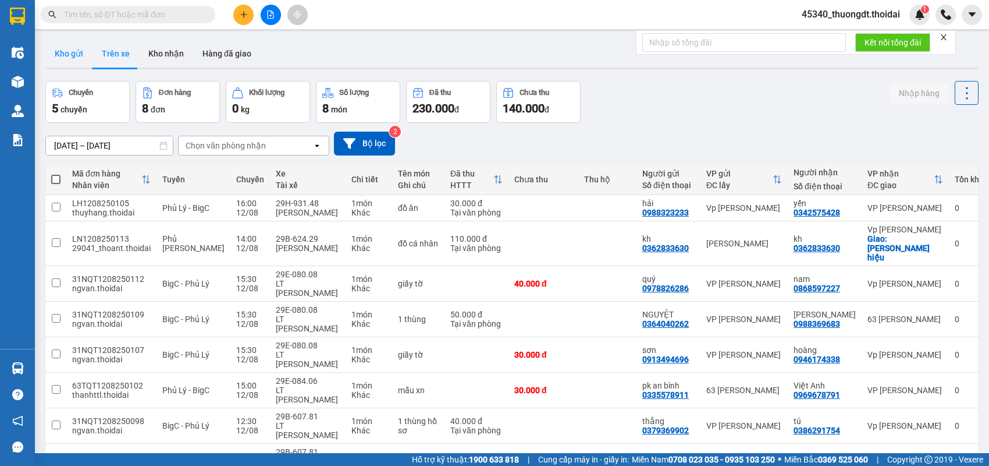
click at [75, 56] on button "Kho gửi" at bounding box center [68, 54] width 47 height 28
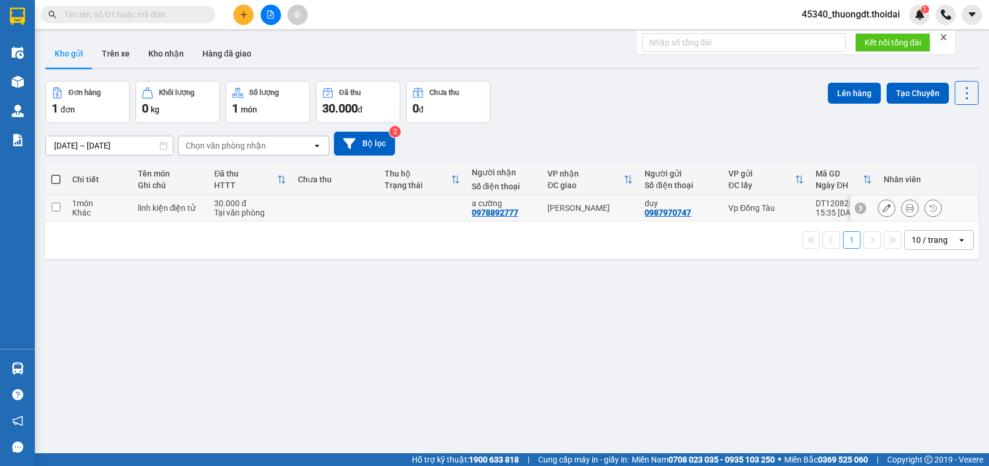
click at [56, 205] on input "checkbox" at bounding box center [56, 207] width 9 height 9
checkbox input "true"
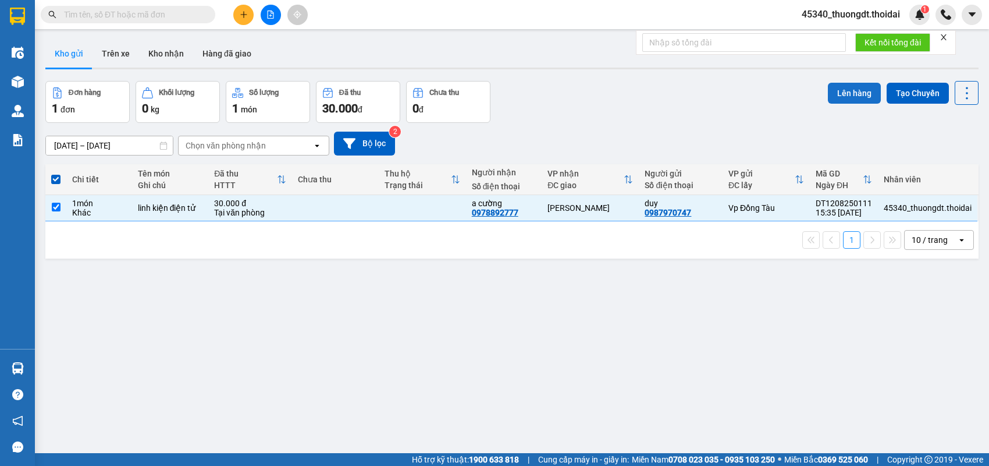
click at [833, 95] on button "Lên hàng" at bounding box center [854, 93] width 53 height 21
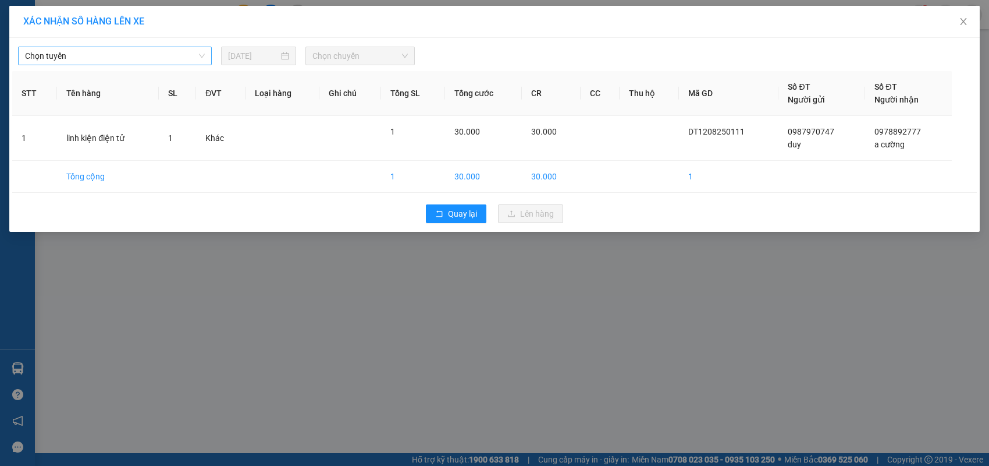
click at [187, 50] on span "Chọn tuyến" at bounding box center [115, 55] width 180 height 17
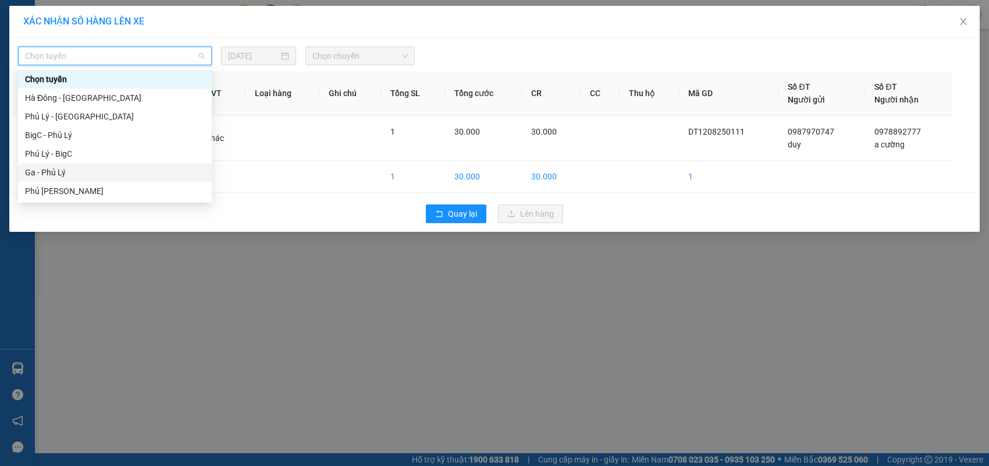
click at [93, 179] on div "Ga - Phủ Lý" at bounding box center [115, 172] width 194 height 19
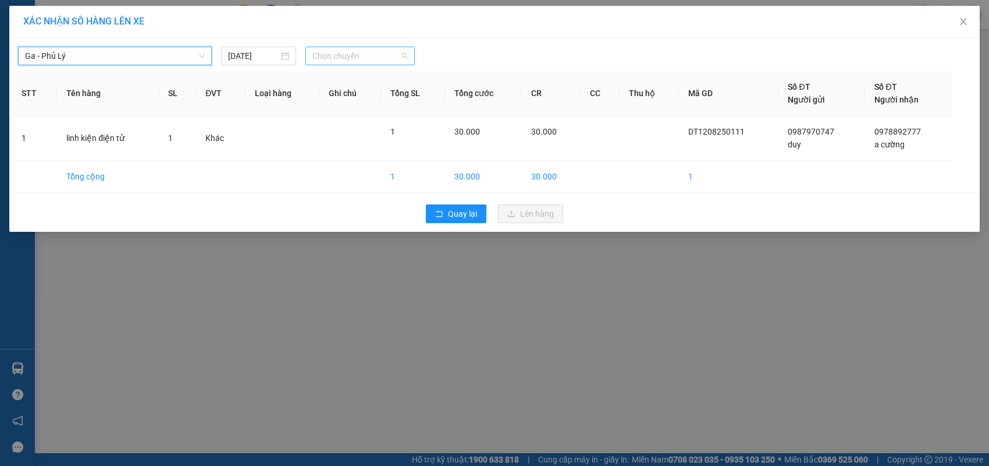
click at [393, 56] on span "Chọn chuyến" at bounding box center [360, 55] width 95 height 17
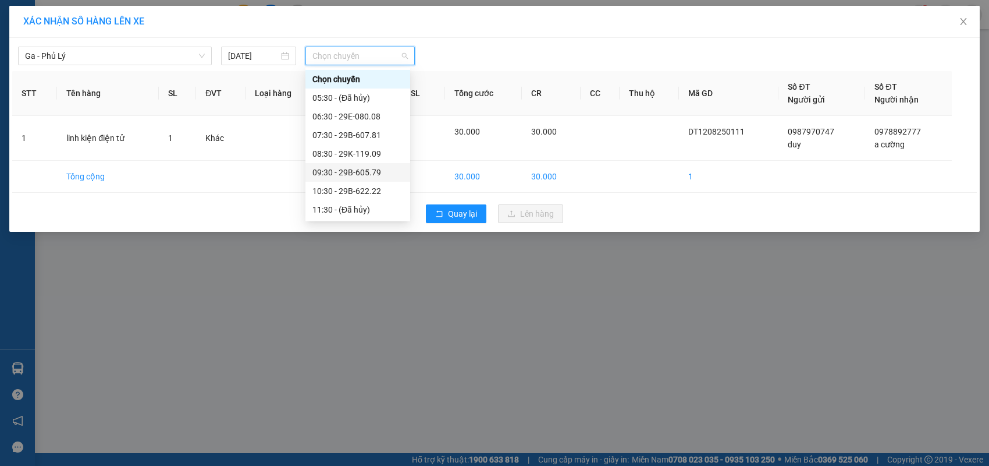
scroll to position [116, 0]
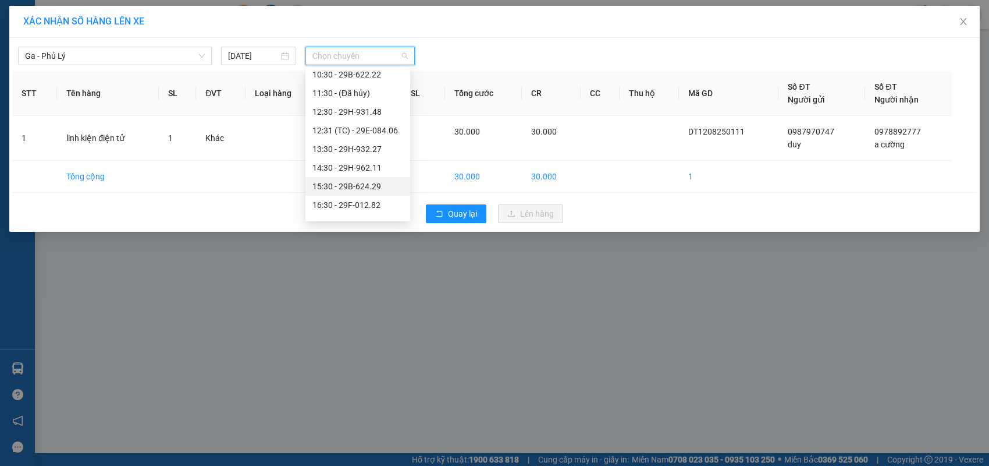
click at [367, 189] on div "15:30 - 29B-624.29" at bounding box center [358, 186] width 91 height 13
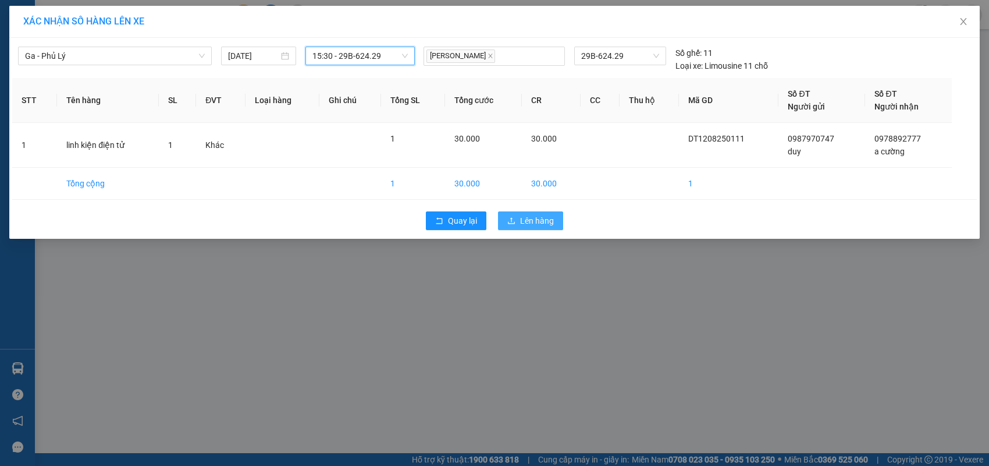
click at [516, 222] on button "Lên hàng" at bounding box center [530, 220] width 65 height 19
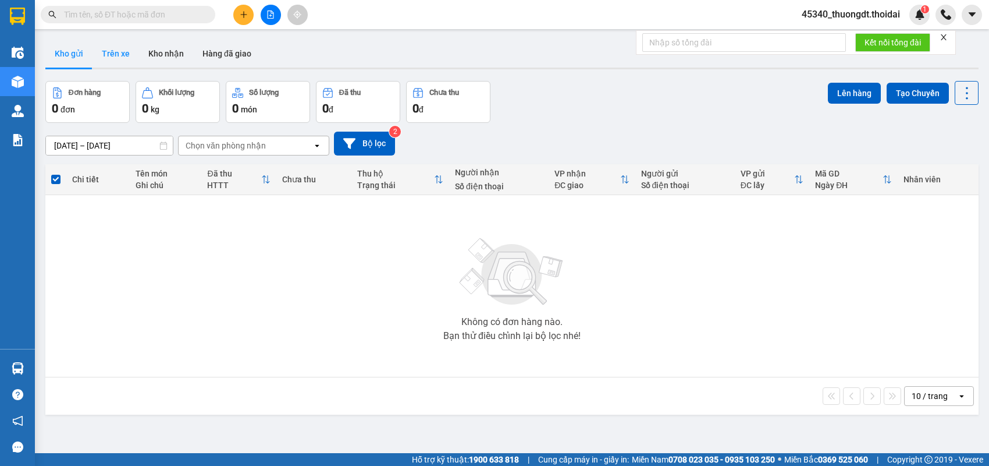
click at [123, 46] on button "Trên xe" at bounding box center [116, 54] width 47 height 28
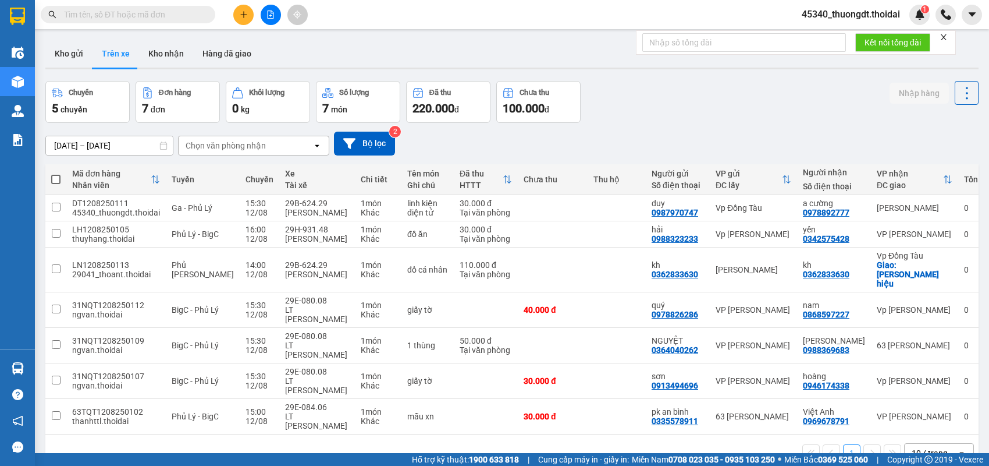
click at [184, 13] on input "text" at bounding box center [132, 14] width 137 height 13
paste input "0904022500"
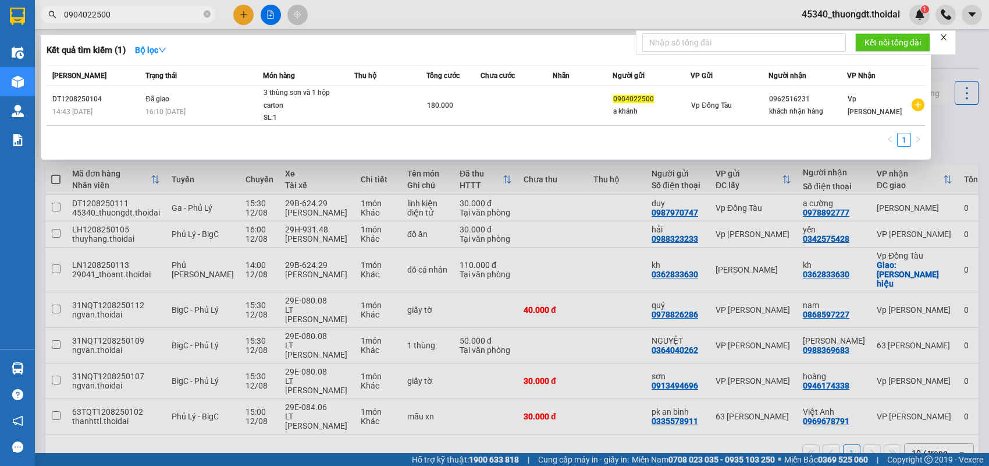
type input "0904022500"
click at [210, 15] on icon "close-circle" at bounding box center [207, 13] width 7 height 7
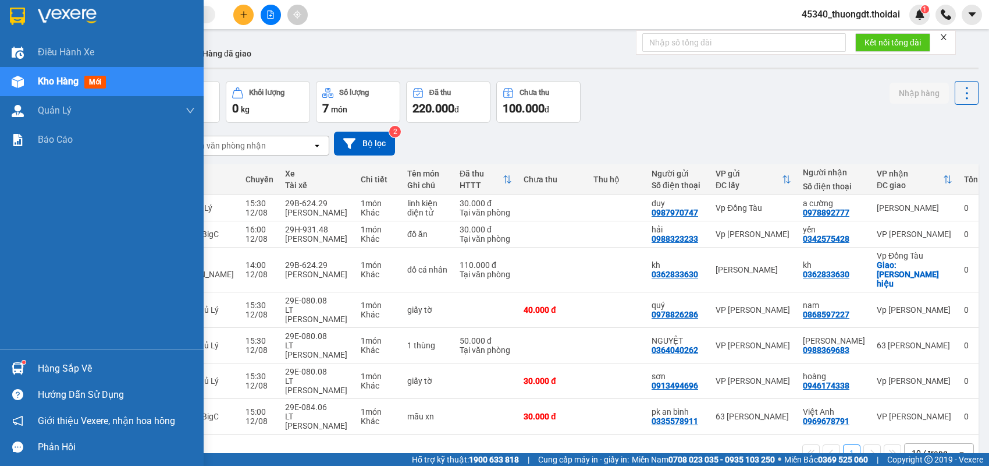
click at [61, 362] on div "Hàng sắp về" at bounding box center [116, 368] width 157 height 17
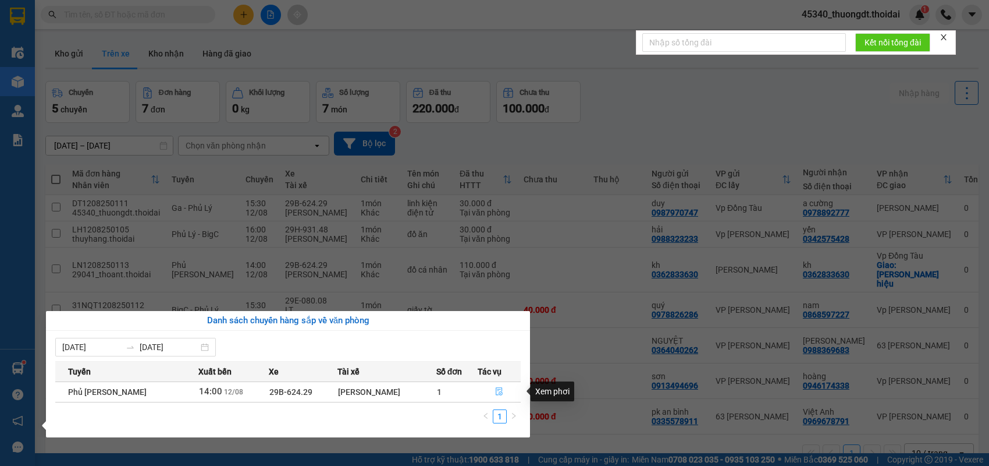
click at [495, 386] on button "button" at bounding box center [499, 391] width 42 height 19
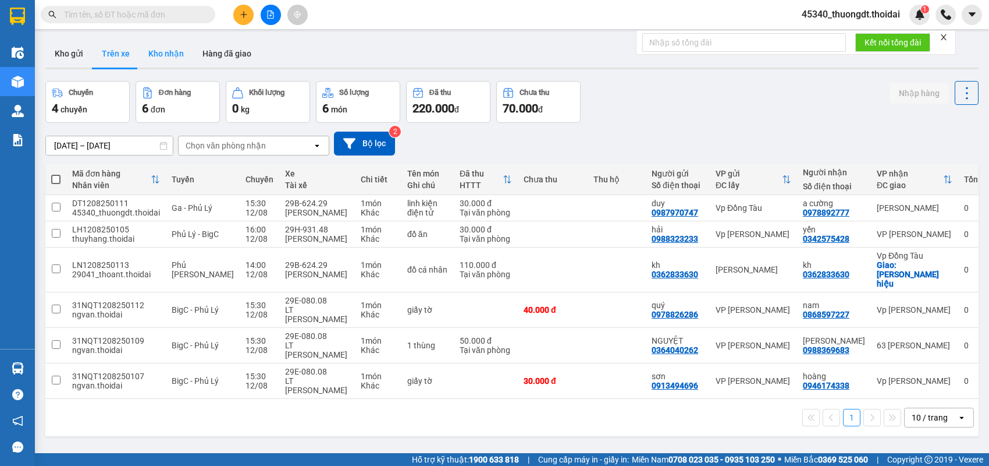
click at [164, 55] on button "Kho nhận" at bounding box center [166, 54] width 54 height 28
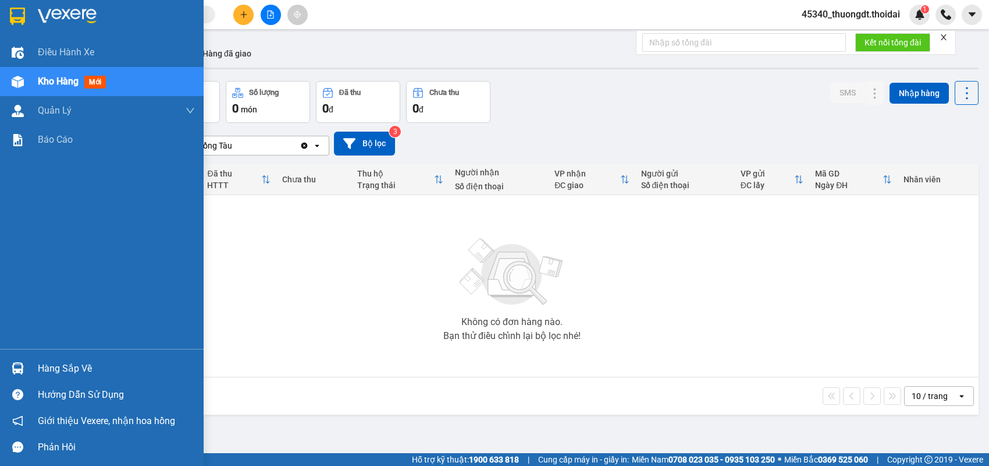
click at [69, 377] on div "Hàng sắp về" at bounding box center [102, 368] width 204 height 26
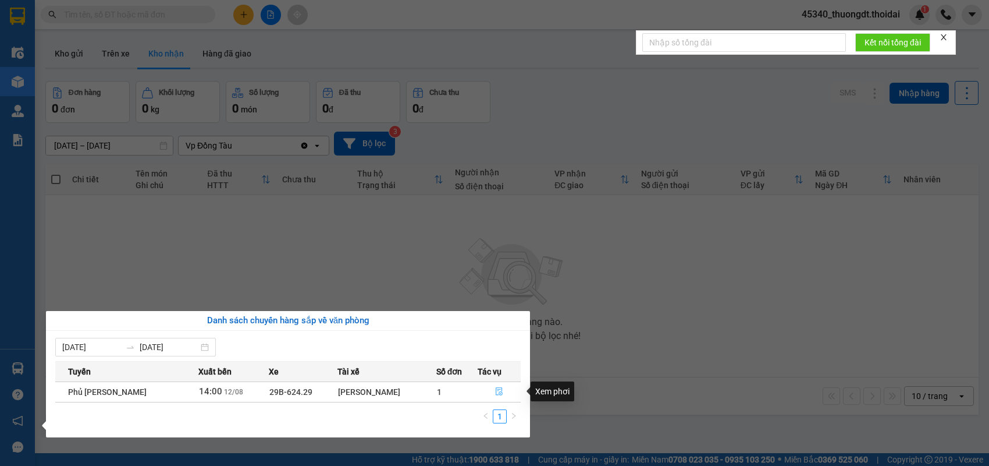
click at [487, 387] on button "button" at bounding box center [499, 391] width 42 height 19
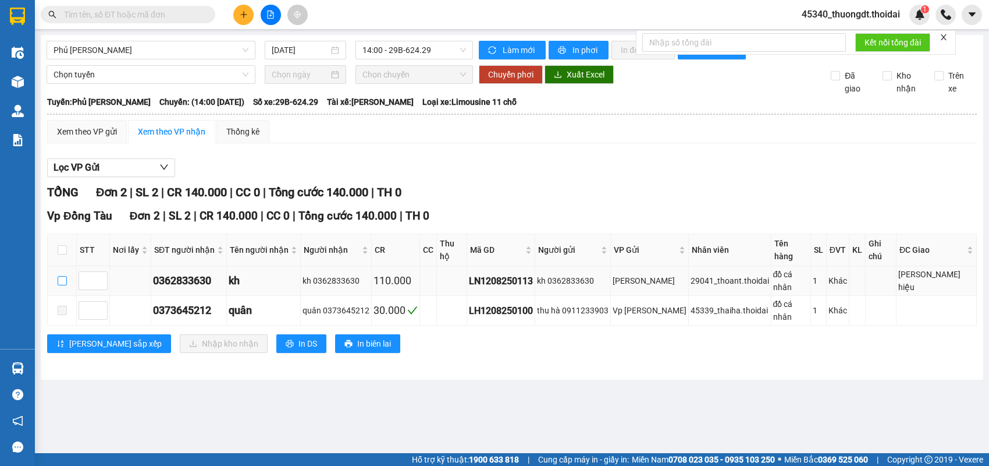
click at [62, 277] on input "checkbox" at bounding box center [62, 280] width 9 height 9
checkbox input "true"
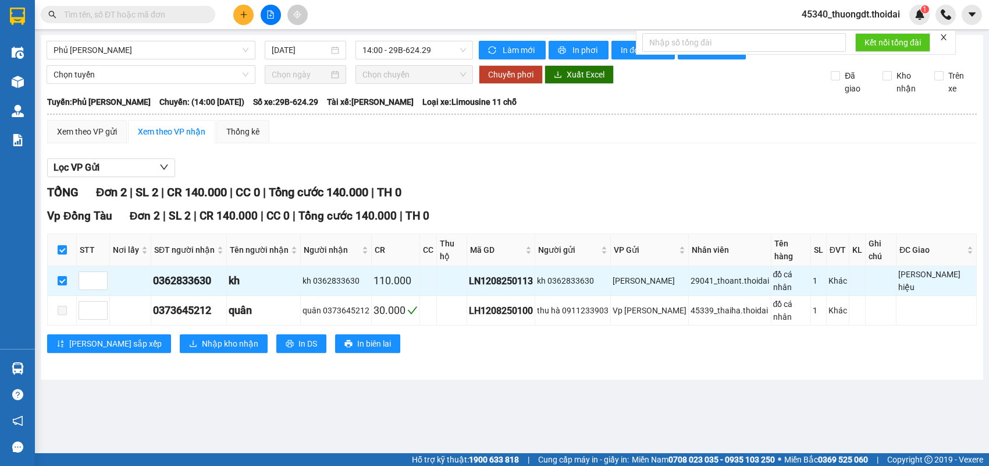
click at [389, 338] on div "Vp Đồng Tàu Đơn 2 | SL 2 | CR 140.000 | CC 0 | Tổng cước 140.000 | TH 0 STT Nơi…" at bounding box center [512, 284] width 930 height 154
